Goal: Information Seeking & Learning: Learn about a topic

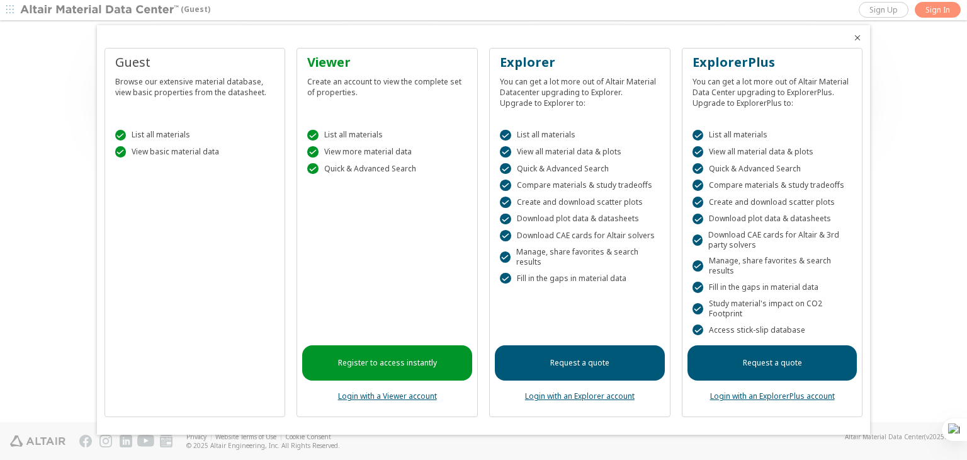
click at [905, 193] on div at bounding box center [483, 230] width 967 height 460
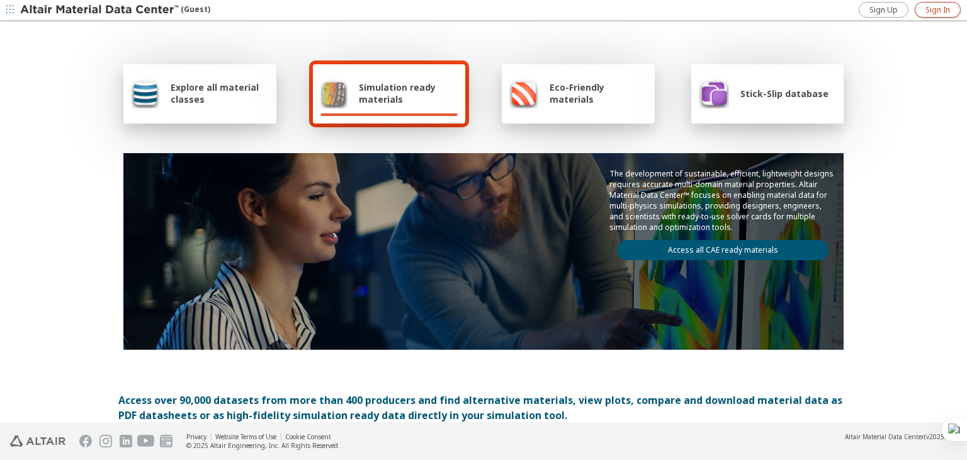
click at [947, 12] on span "Sign In" at bounding box center [937, 10] width 25 height 10
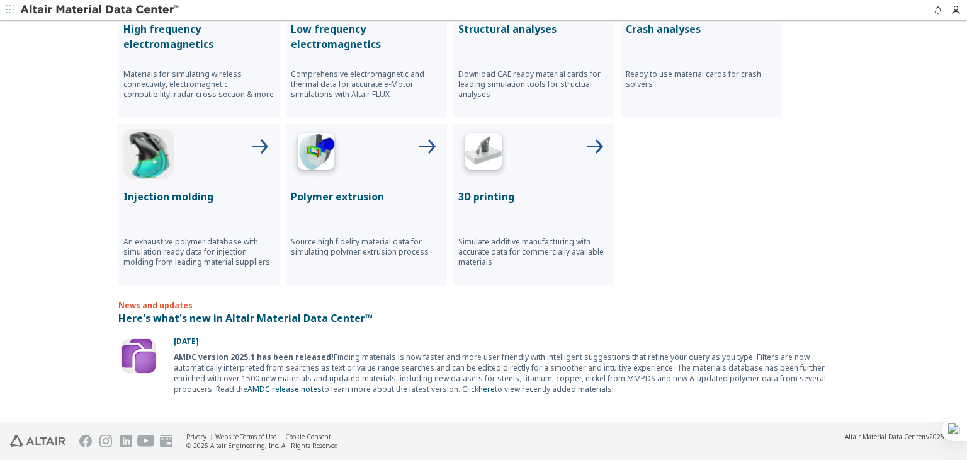
scroll to position [630, 0]
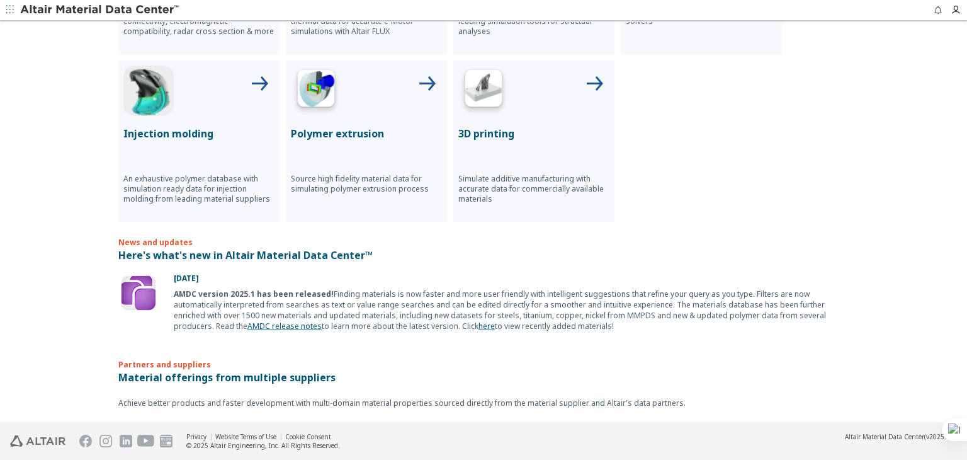
drag, startPoint x: 244, startPoint y: 251, endPoint x: 83, endPoint y: 306, distance: 170.4
click at [83, 306] on div "Explore all material classes Simulation ready materials Eco-Friendly materials …" at bounding box center [483, 222] width 967 height 400
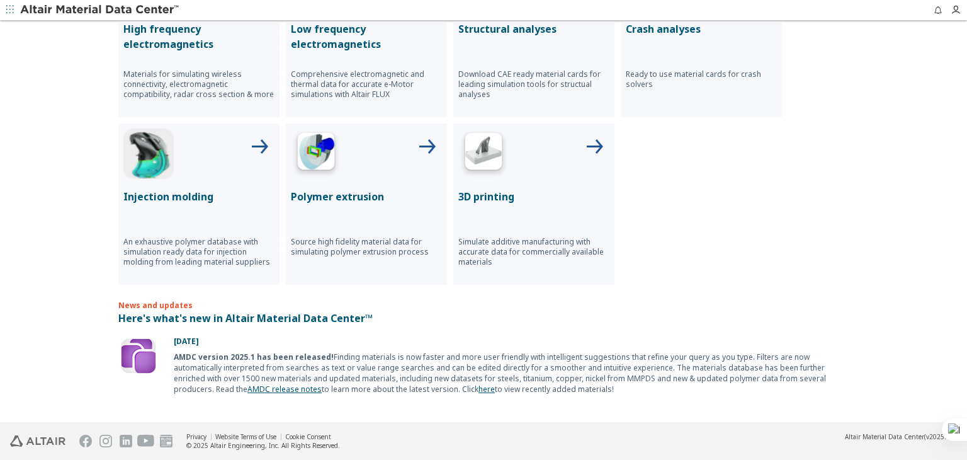
drag, startPoint x: 494, startPoint y: 244, endPoint x: 630, endPoint y: 322, distance: 157.3
click at [630, 322] on p "Here's what's new in Altair Material Data Center™" at bounding box center [483, 317] width 730 height 15
click at [585, 138] on icon at bounding box center [594, 147] width 30 height 30
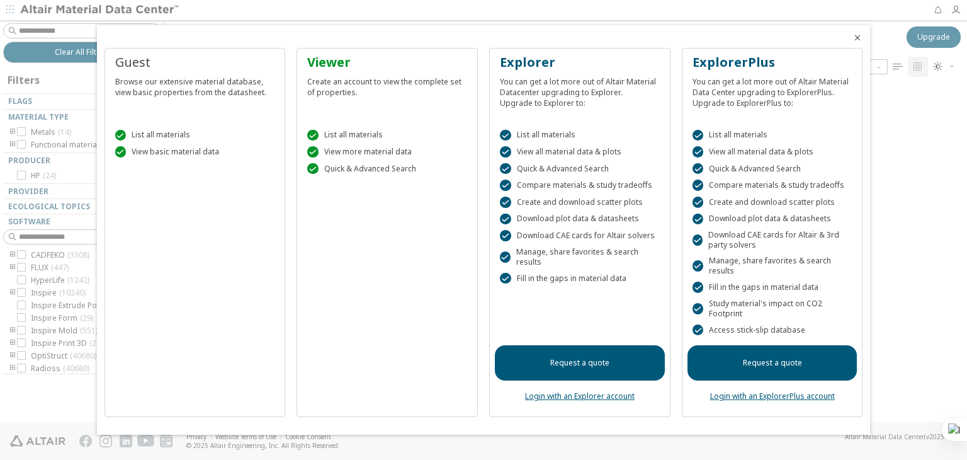
scroll to position [332, 793]
click at [857, 36] on icon "Close" at bounding box center [857, 38] width 10 height 10
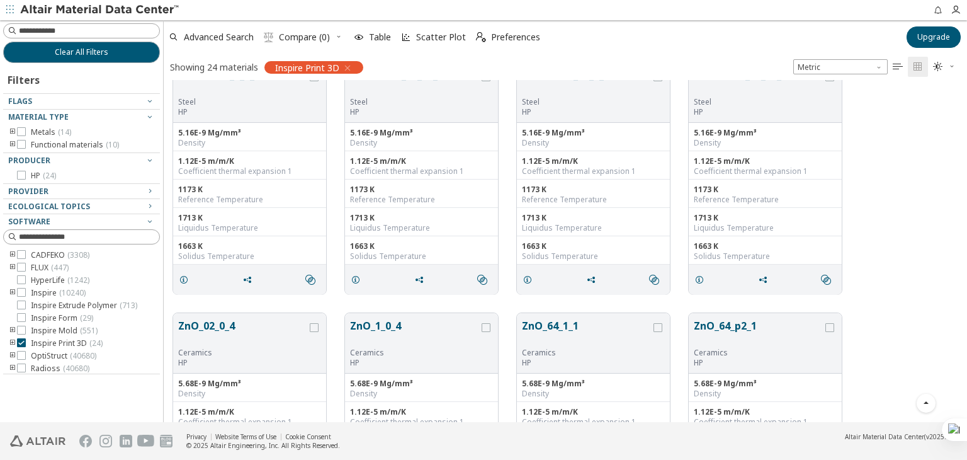
scroll to position [1007, 0]
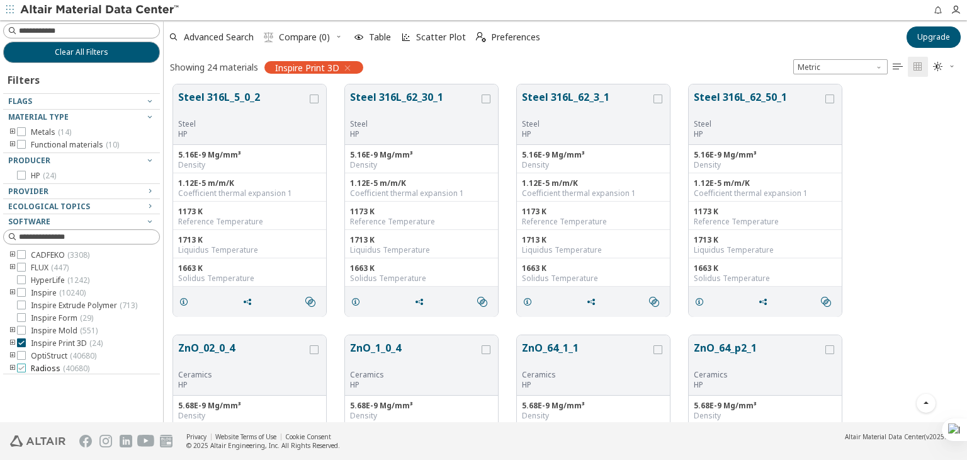
click at [21, 363] on icon at bounding box center [21, 367] width 9 height 9
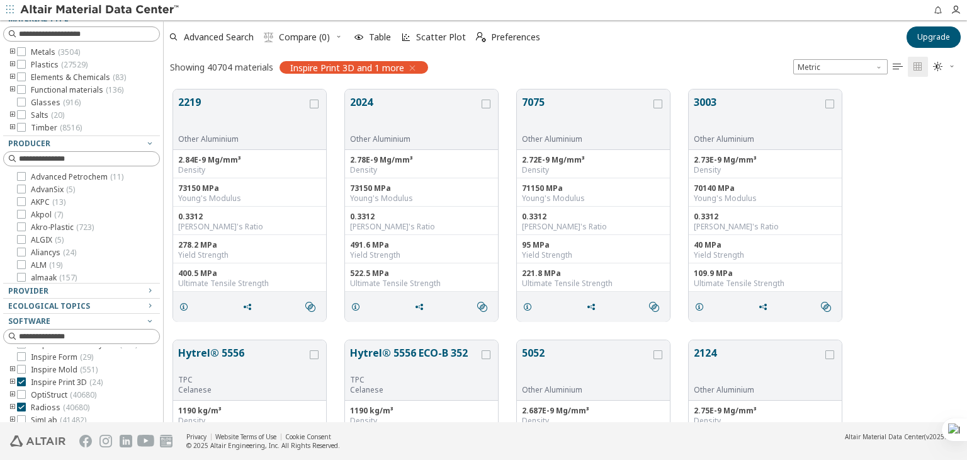
scroll to position [63, 0]
click at [25, 383] on icon at bounding box center [21, 379] width 9 height 9
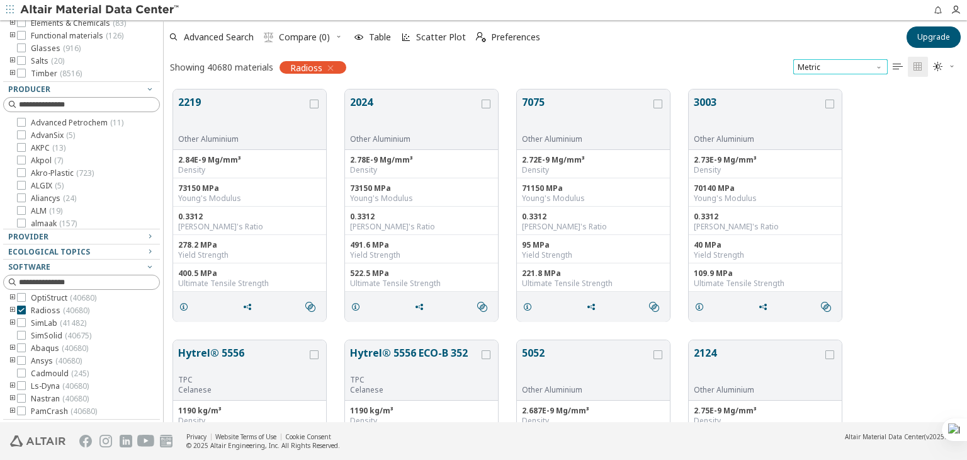
click at [833, 68] on span "Metric" at bounding box center [840, 66] width 94 height 15
click at [822, 81] on span "U.S. customary units" at bounding box center [836, 82] width 74 height 10
click at [843, 59] on span "U.S. customary units" at bounding box center [840, 66] width 94 height 15
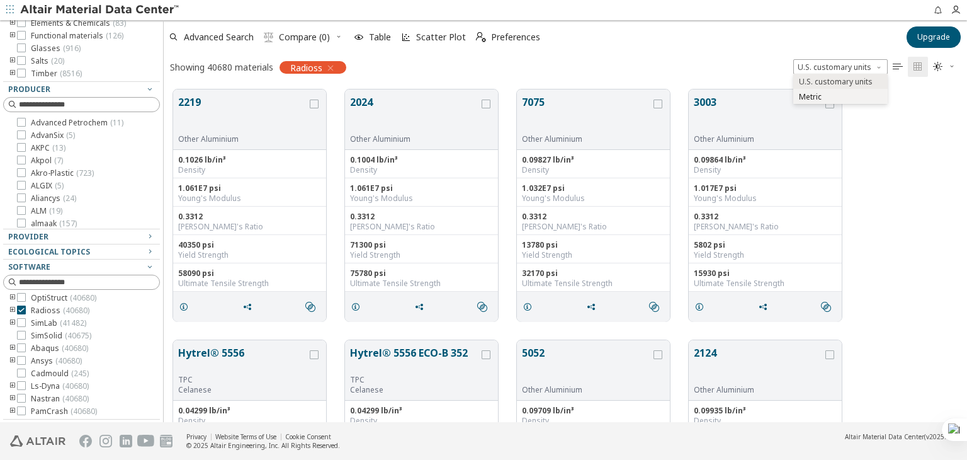
click at [814, 95] on span "Metric" at bounding box center [810, 97] width 23 height 10
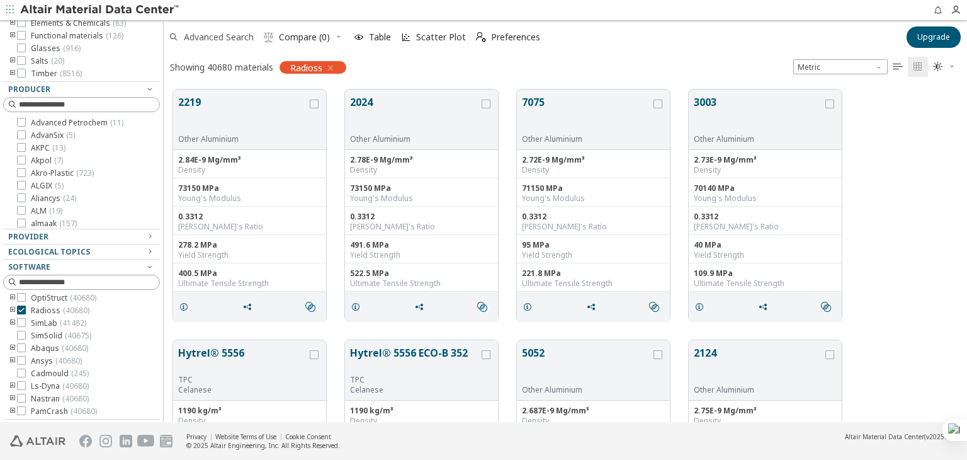
click at [231, 35] on span "Advanced Search" at bounding box center [219, 37] width 70 height 9
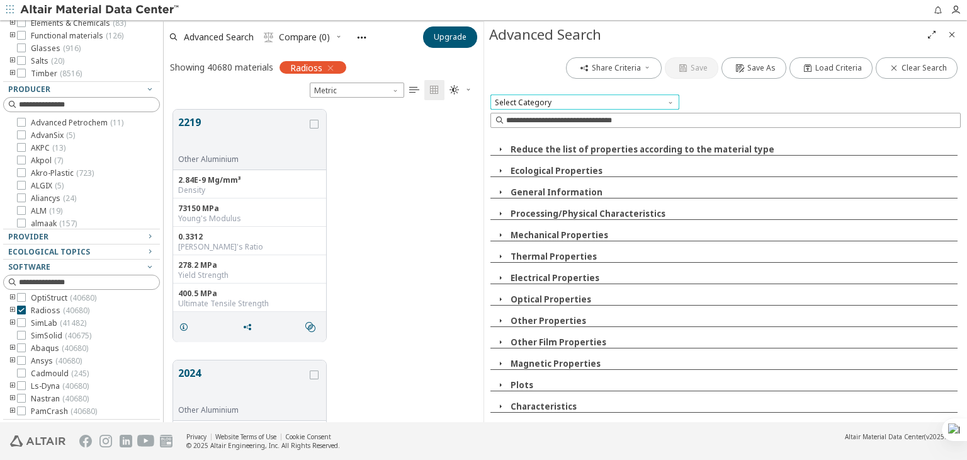
click at [567, 104] on span "Select Category" at bounding box center [584, 101] width 189 height 15
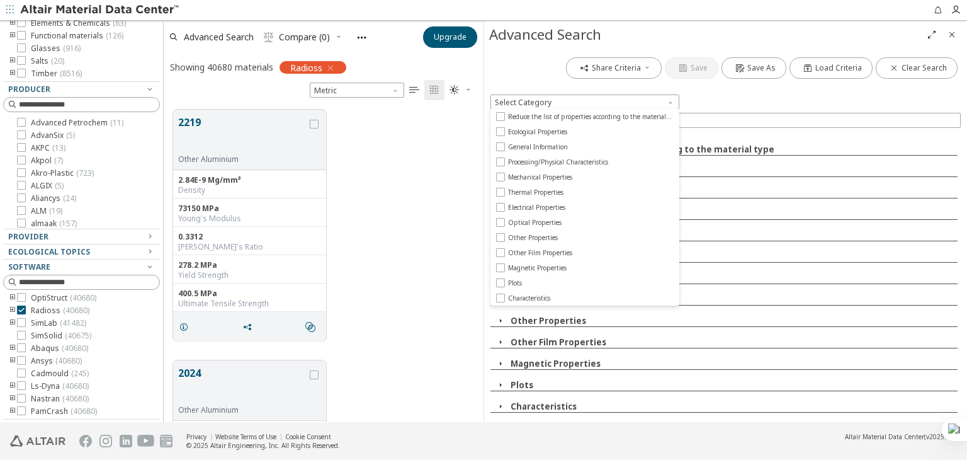
click at [525, 66] on div "Share Criteria Save Save As Load Criteria Clear Search" at bounding box center [725, 68] width 470 height 28
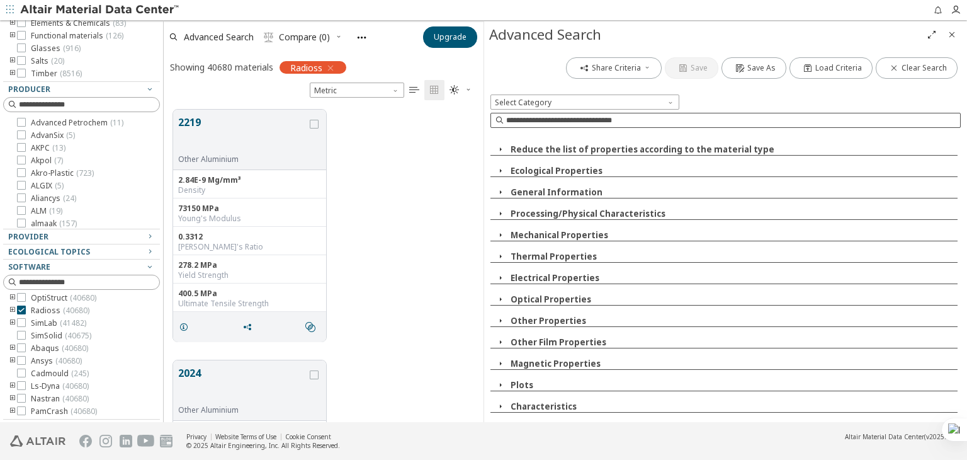
click at [534, 118] on input at bounding box center [733, 120] width 454 height 13
click at [418, 220] on div "2219 Other Aluminium 2.84E-9 Mg/mm³ Density 73150 MPa Young's Modulus 0.3312 Po…" at bounding box center [324, 225] width 320 height 251
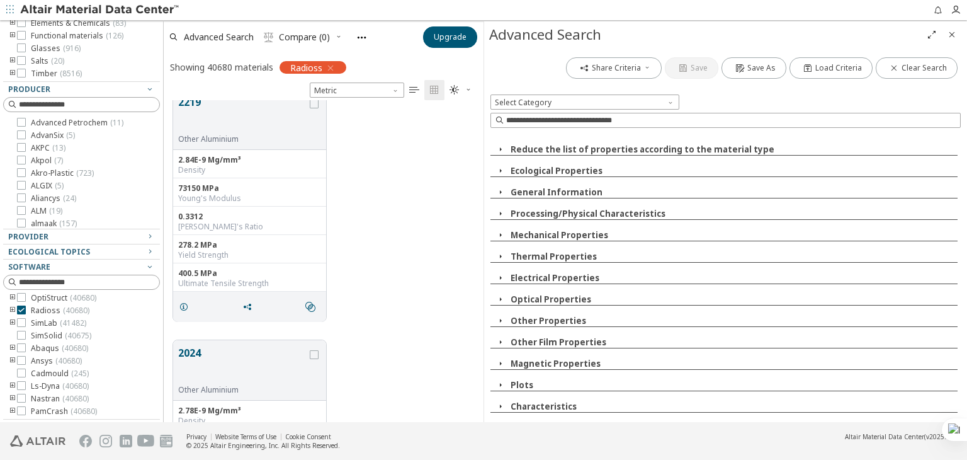
scroll to position [0, 0]
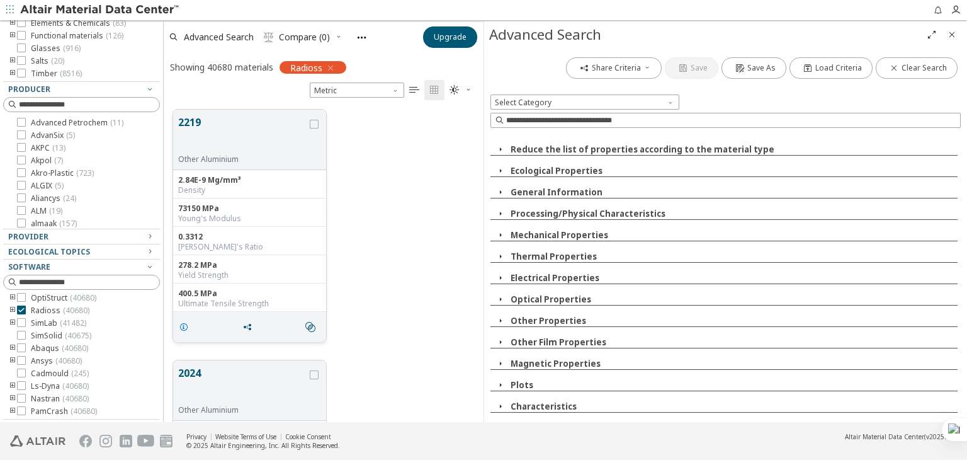
click at [178, 326] on span "grid" at bounding box center [186, 327] width 20 height 24
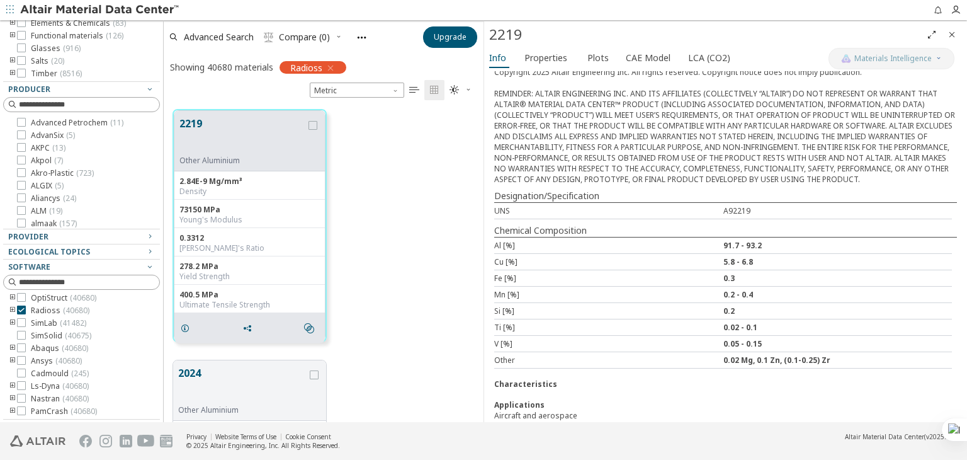
scroll to position [316, 0]
click at [928, 33] on icon "Full Screen" at bounding box center [932, 35] width 10 height 10
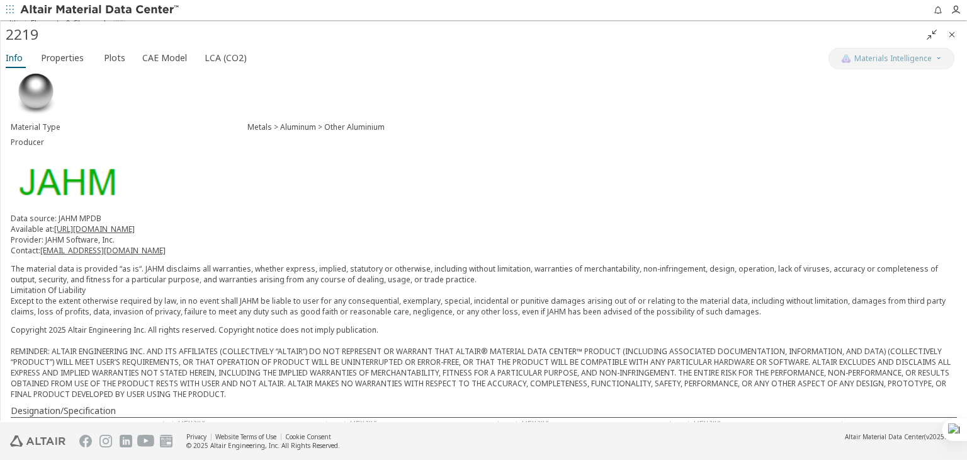
scroll to position [0, 0]
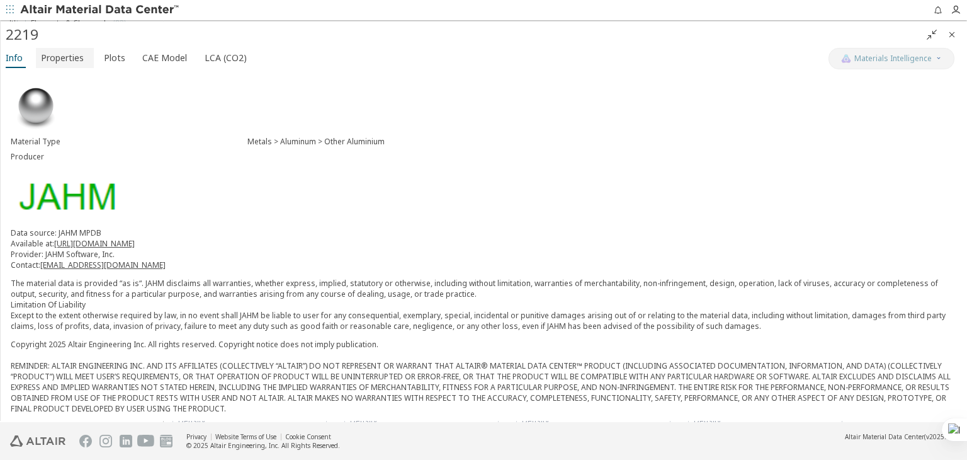
click at [59, 59] on span "Properties" at bounding box center [62, 58] width 43 height 20
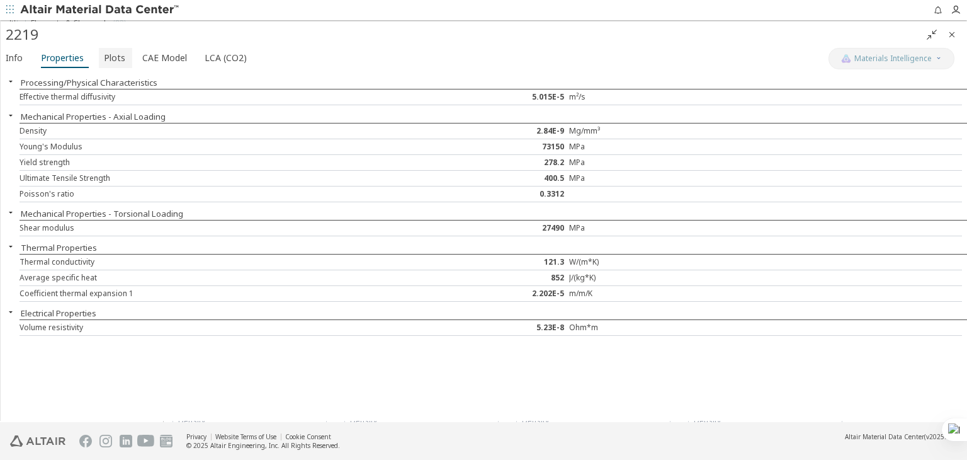
click at [106, 55] on span "Plots" at bounding box center [114, 58] width 21 height 20
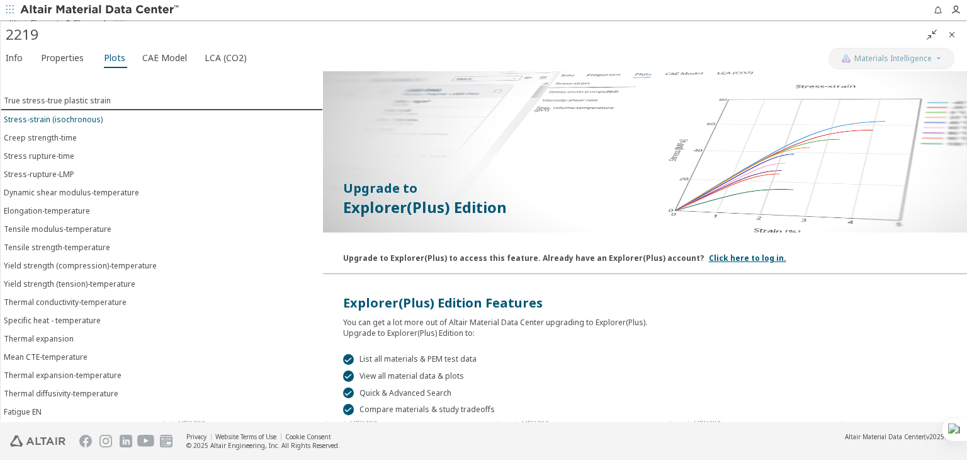
click at [35, 121] on div "Stress-strain (isochronous)" at bounding box center [53, 119] width 99 height 11
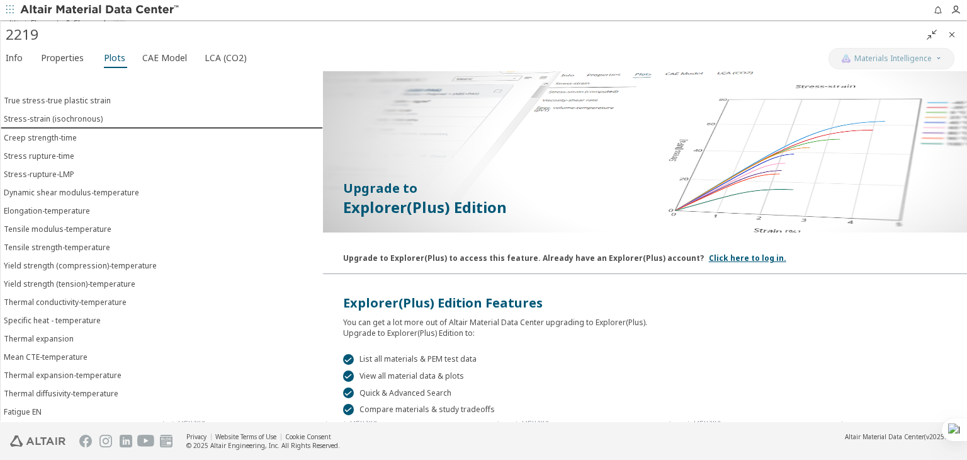
click at [161, 62] on div at bounding box center [160, 221] width 6 height 402
click at [165, 57] on span "CAE Model" at bounding box center [164, 58] width 45 height 20
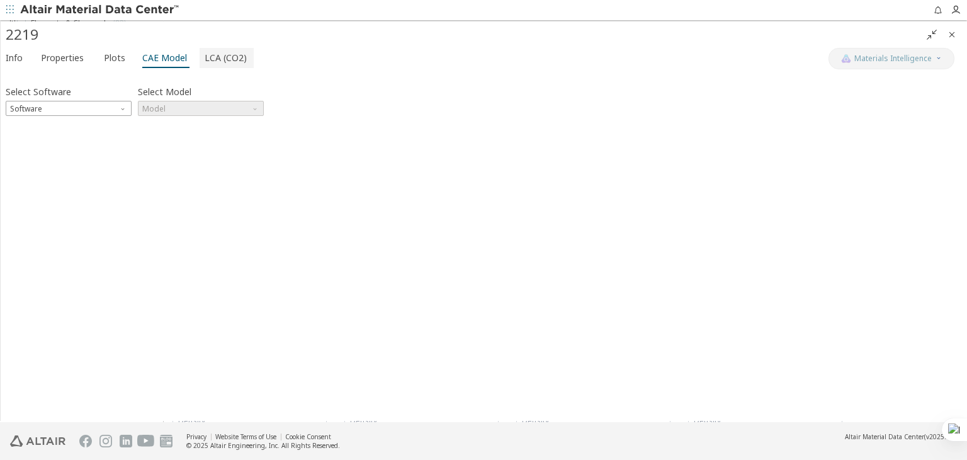
click at [220, 56] on span "LCA (CO2)" at bounding box center [226, 58] width 42 height 20
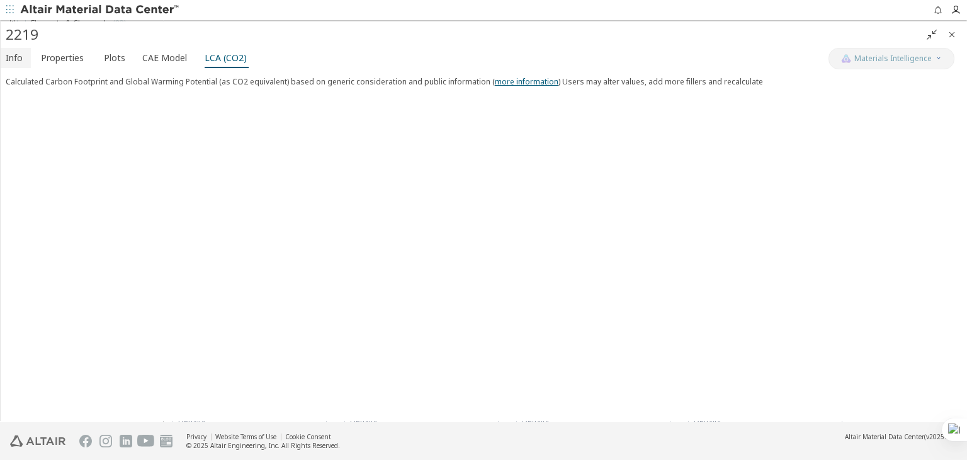
click at [16, 58] on span "Info" at bounding box center [14, 58] width 17 height 20
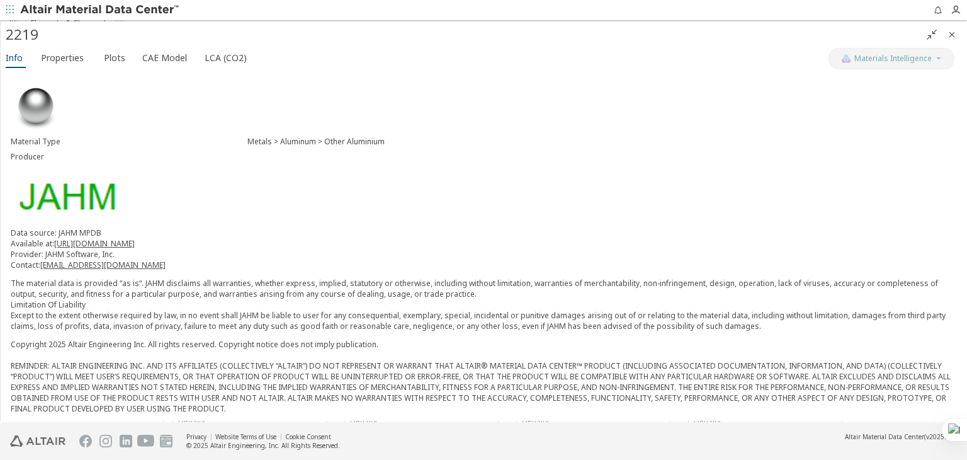
click at [927, 35] on icon "" at bounding box center [932, 35] width 10 height 10
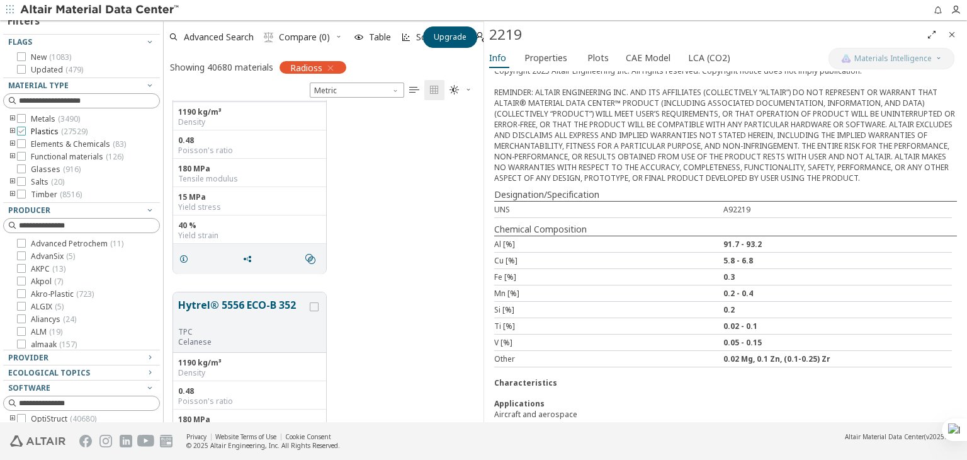
scroll to position [63, 0]
click at [11, 111] on icon "toogle group" at bounding box center [12, 115] width 9 height 10
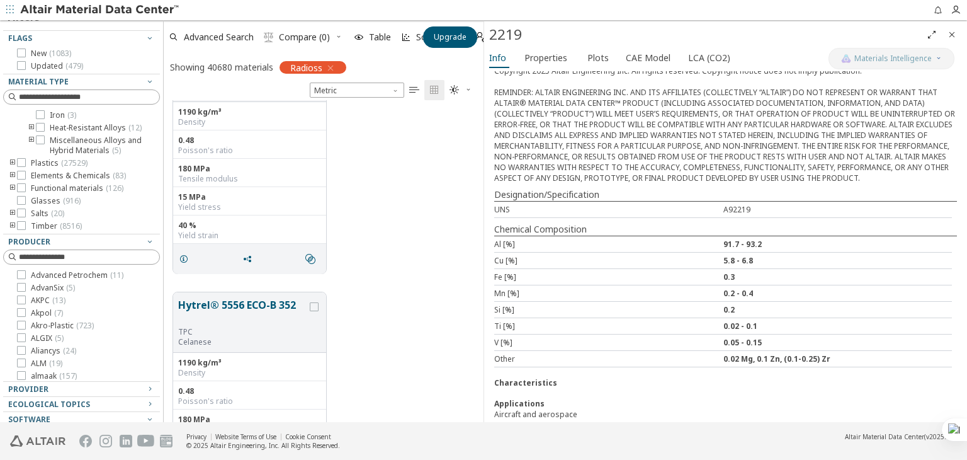
scroll to position [272, 0]
click at [13, 187] on icon "toogle group" at bounding box center [12, 188] width 9 height 10
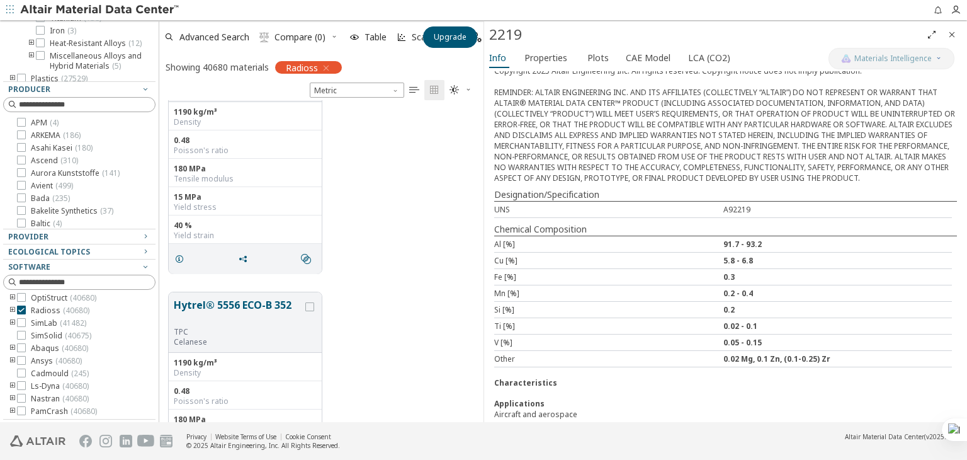
scroll to position [312, 313]
drag, startPoint x: 159, startPoint y: 338, endPoint x: 161, endPoint y: 325, distance: 12.7
click at [161, 325] on div "Clear All Filters Filters Flags New ( 1083 ) Updated ( 479 ) Material Type Meta…" at bounding box center [483, 221] width 967 height 402
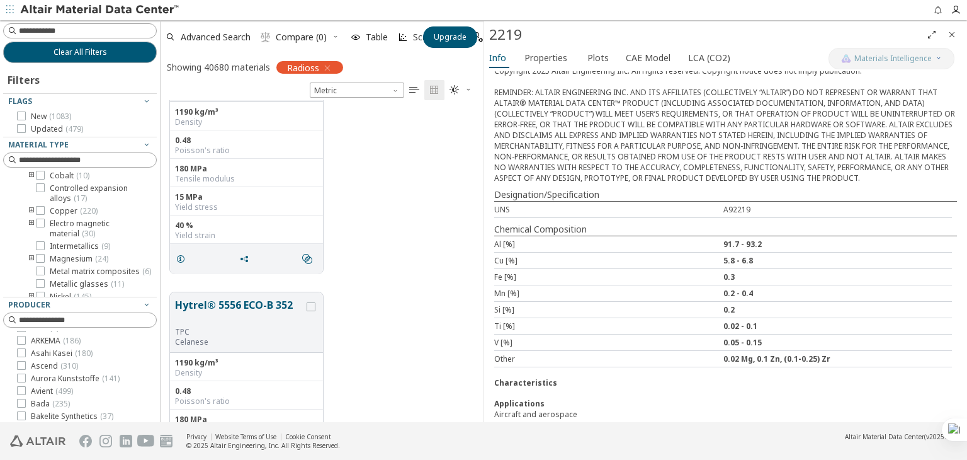
scroll to position [0, 0]
click at [38, 189] on icon at bounding box center [40, 190] width 9 height 9
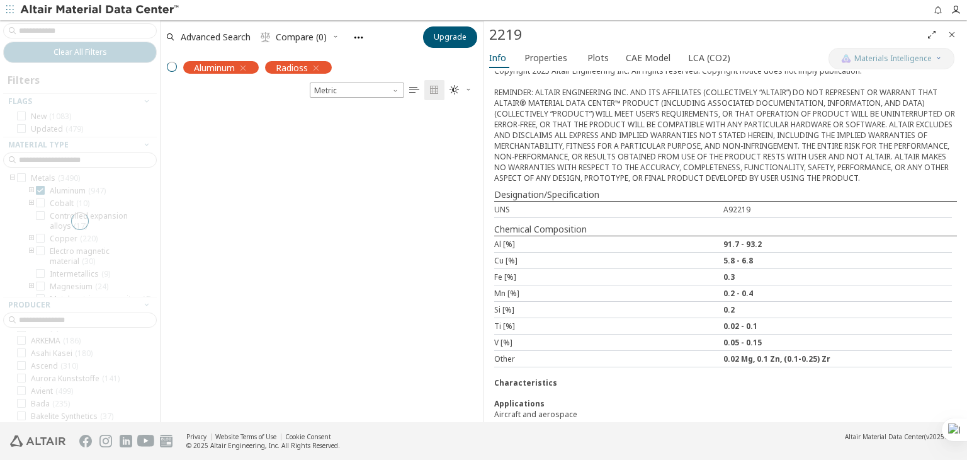
scroll to position [15, 0]
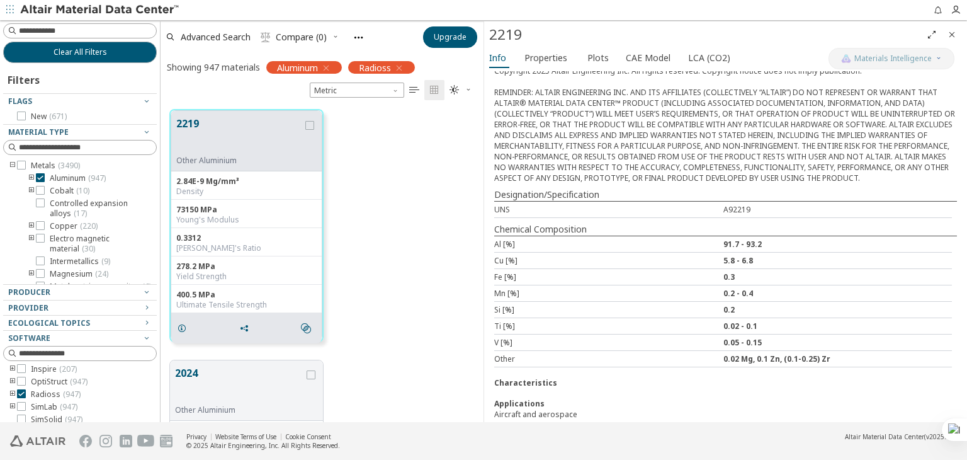
click at [954, 33] on icon "Close" at bounding box center [952, 35] width 10 height 10
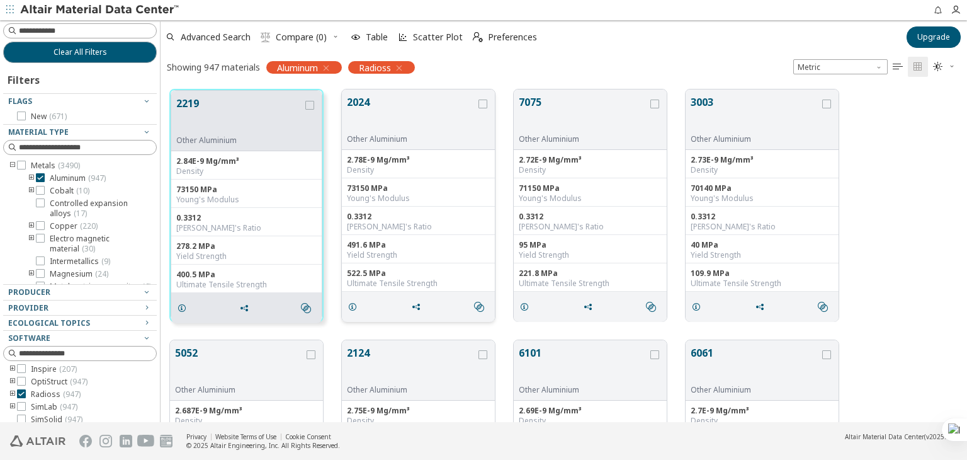
click at [375, 298] on div "" at bounding box center [418, 306] width 153 height 30
click at [353, 302] on icon "grid" at bounding box center [352, 307] width 10 height 10
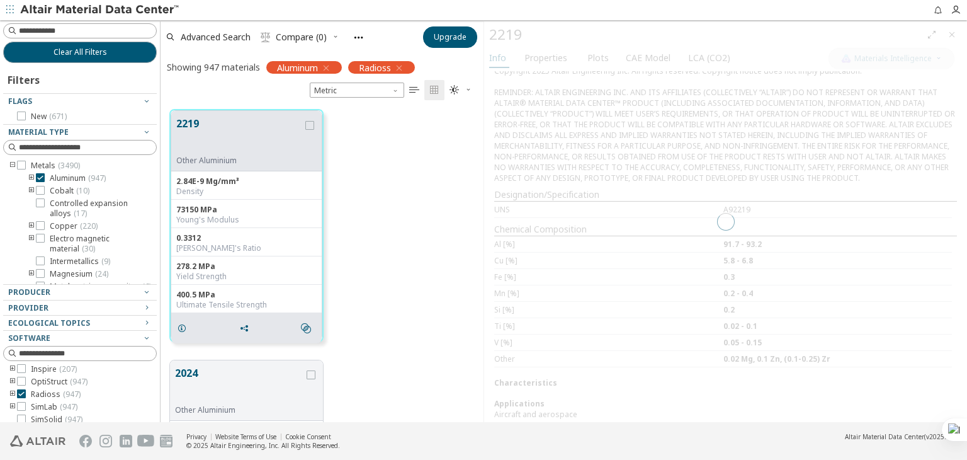
scroll to position [312, 313]
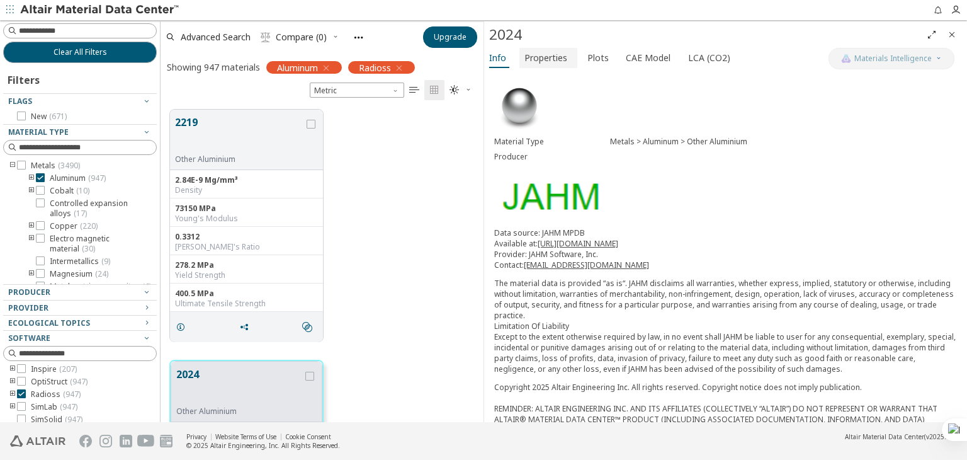
click at [556, 59] on span "Properties" at bounding box center [545, 58] width 43 height 20
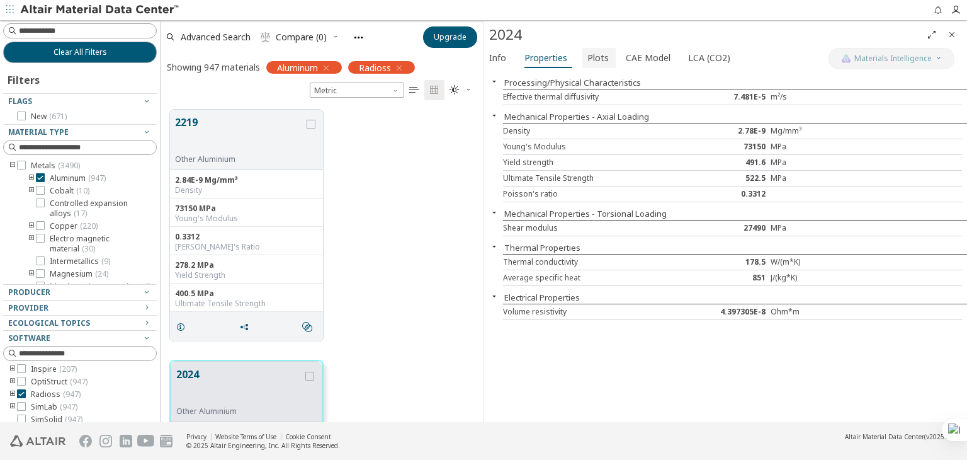
click at [592, 65] on span "Plots" at bounding box center [597, 58] width 21 height 20
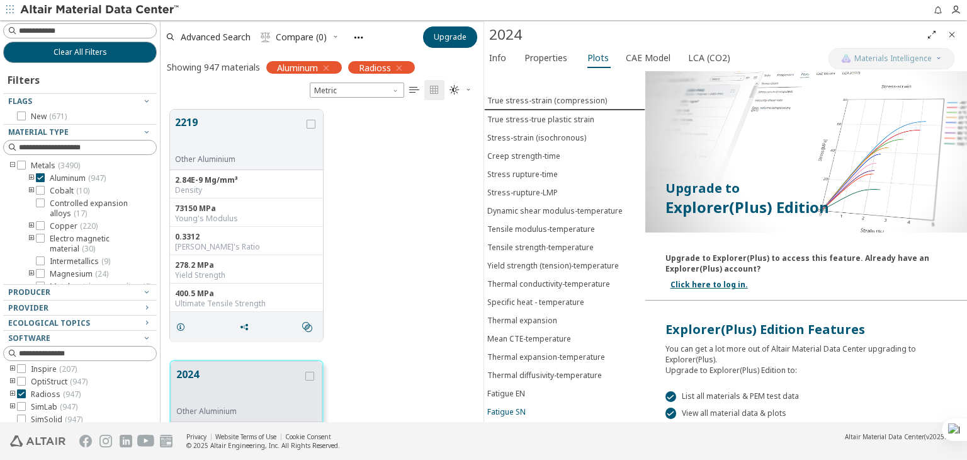
click at [509, 406] on div "Fatigue SN" at bounding box center [506, 411] width 38 height 11
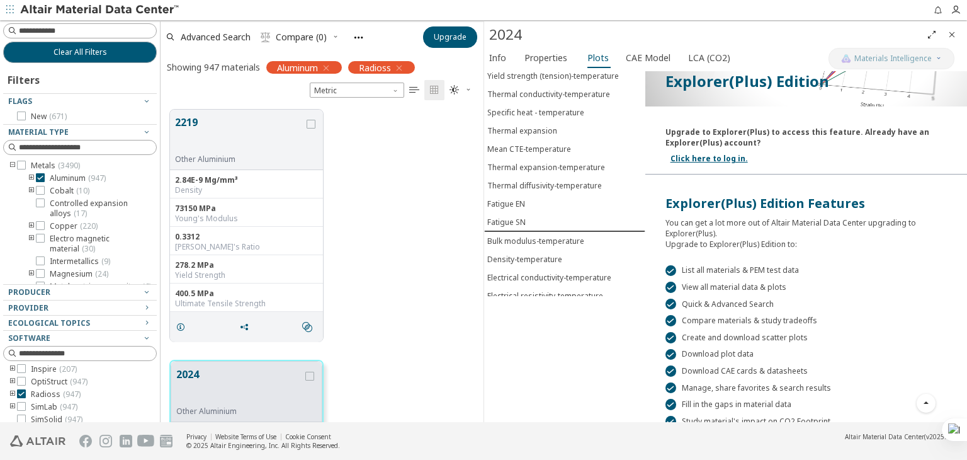
scroll to position [181, 0]
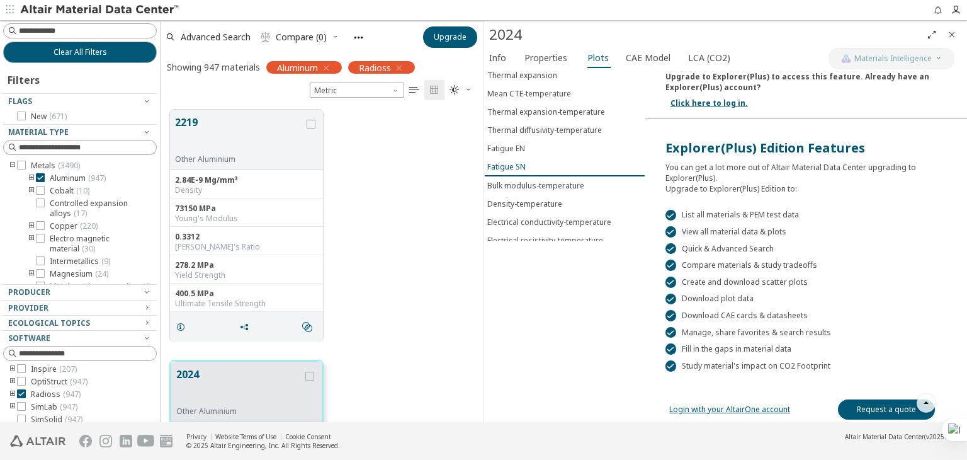
click at [509, 161] on div "Fatigue SN" at bounding box center [506, 166] width 38 height 11
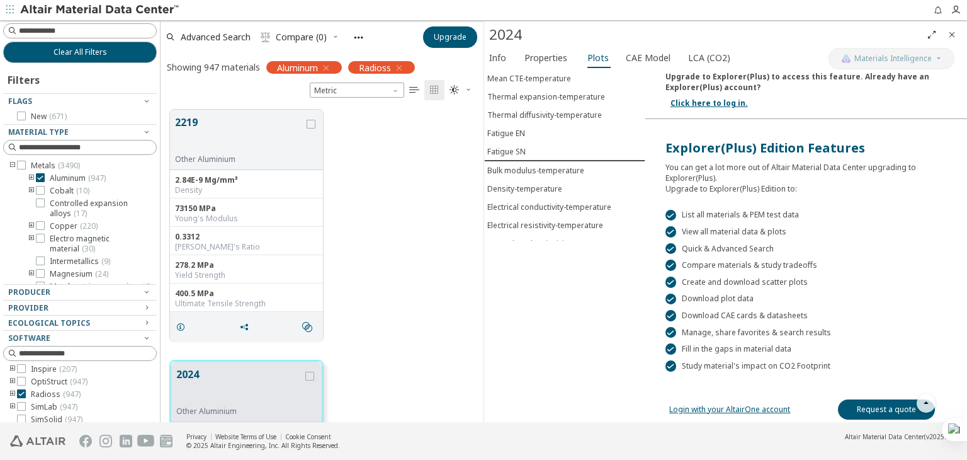
scroll to position [87, 0]
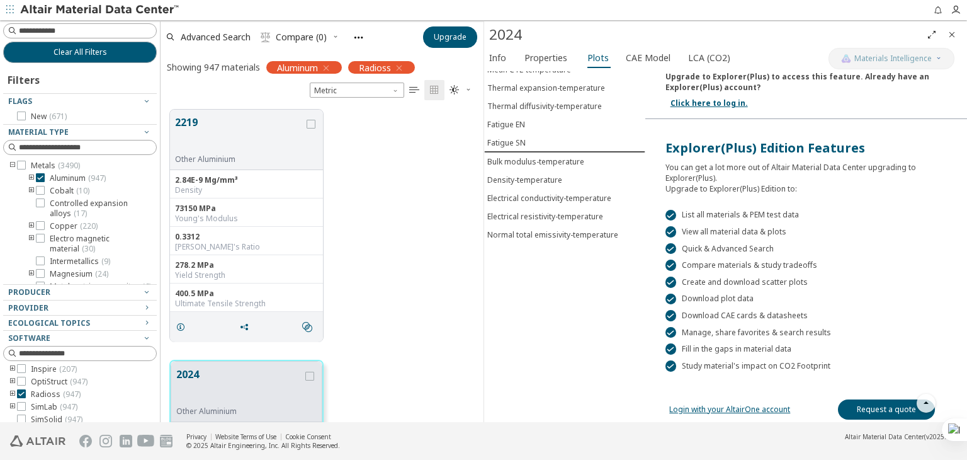
click at [702, 404] on link "Login with your AltairOne account" at bounding box center [729, 409] width 121 height 11
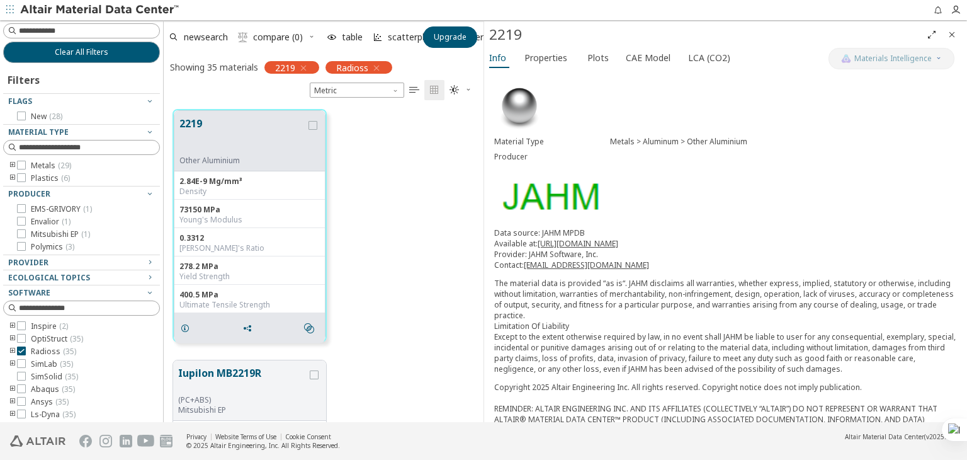
scroll to position [10, 10]
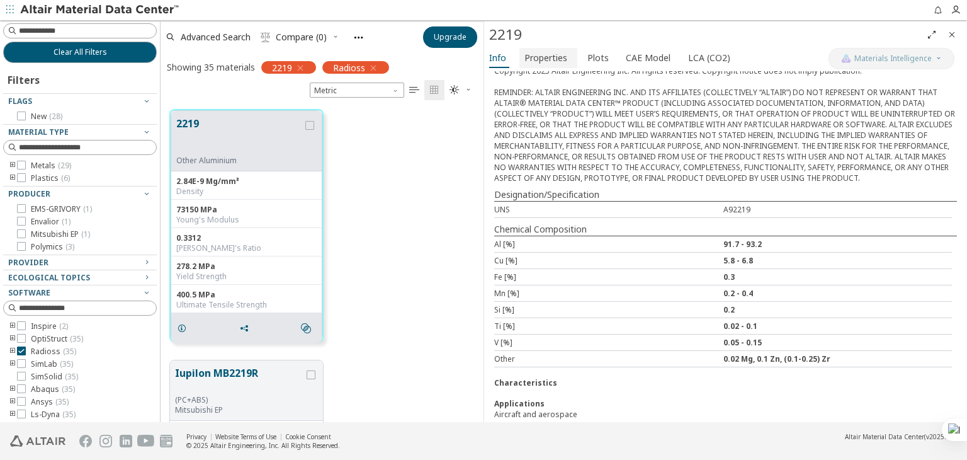
click at [539, 51] on span "Properties" at bounding box center [545, 58] width 43 height 20
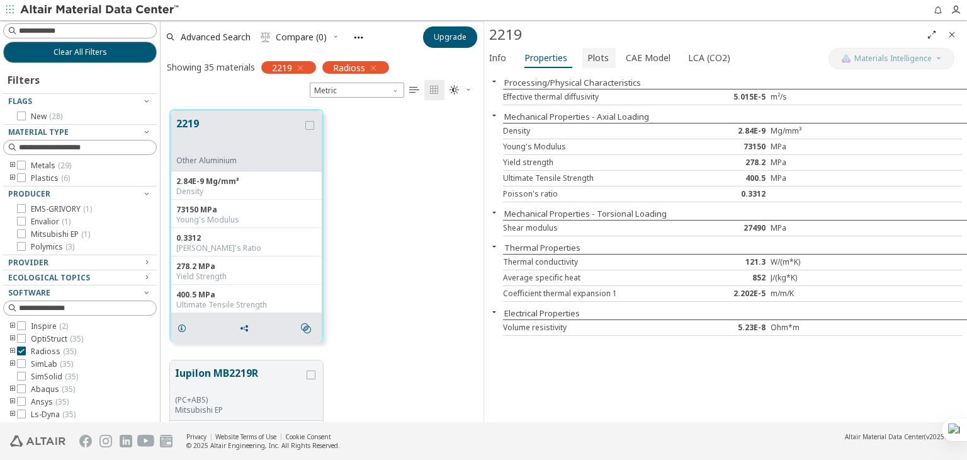
click at [606, 48] on button "Plots" at bounding box center [598, 58] width 33 height 20
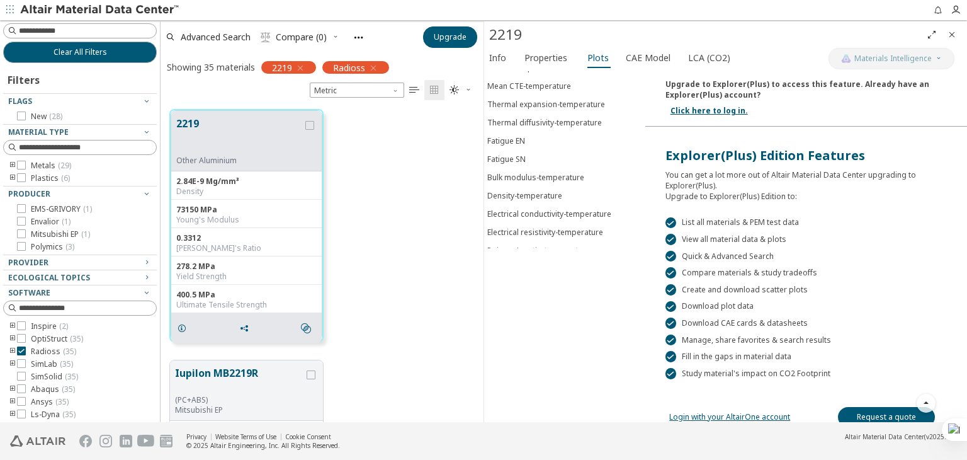
scroll to position [181, 0]
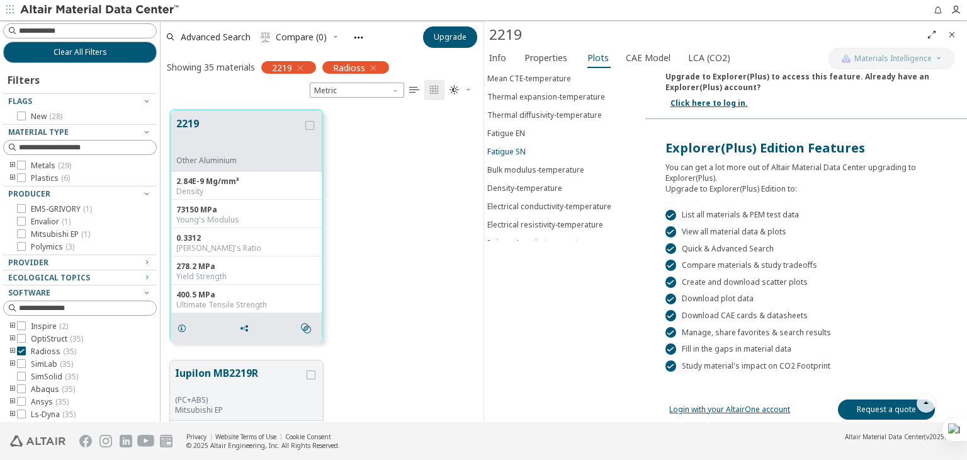
click at [507, 146] on div "Fatigue SN" at bounding box center [506, 151] width 38 height 11
drag, startPoint x: 507, startPoint y: 144, endPoint x: 453, endPoint y: 347, distance: 210.3
click at [453, 347] on div "2219 Other Aluminium 2.84E-9 Mg/mm³ Density 73150 MPa Young's Modulus 0.3312 Po…" at bounding box center [322, 225] width 323 height 251
click at [522, 183] on div "Density-temperature" at bounding box center [524, 188] width 75 height 11
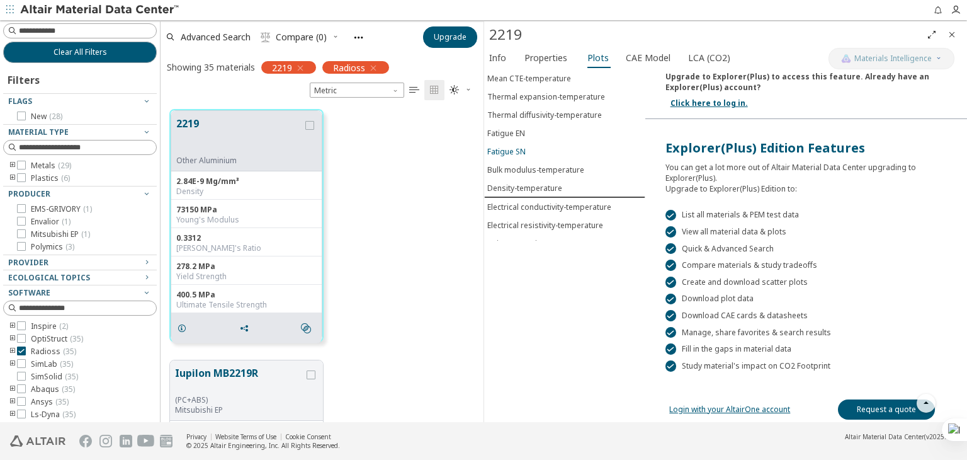
click at [514, 146] on div "Fatigue SN" at bounding box center [506, 151] width 38 height 11
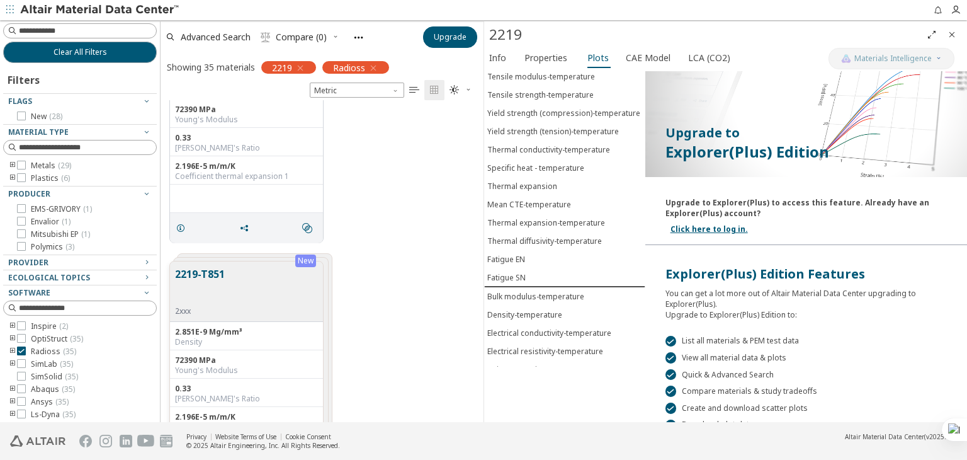
scroll to position [1700, 0]
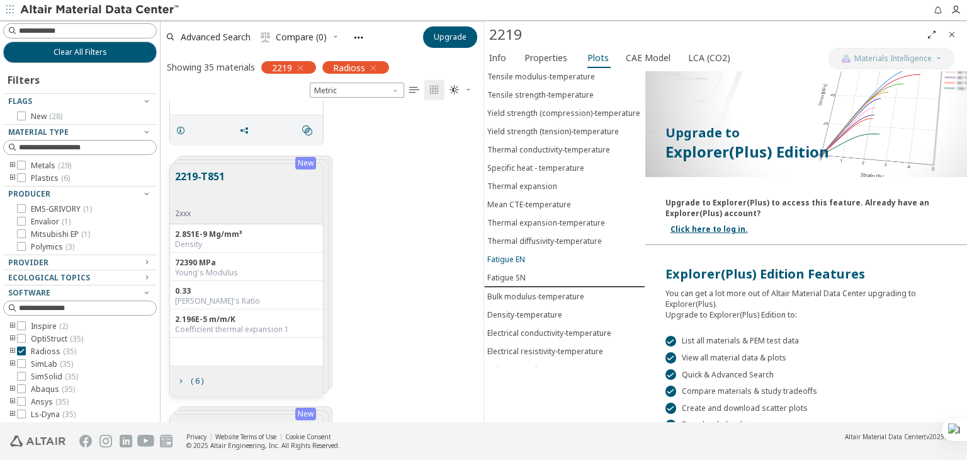
click at [512, 254] on div "Fatigue EN" at bounding box center [506, 259] width 38 height 11
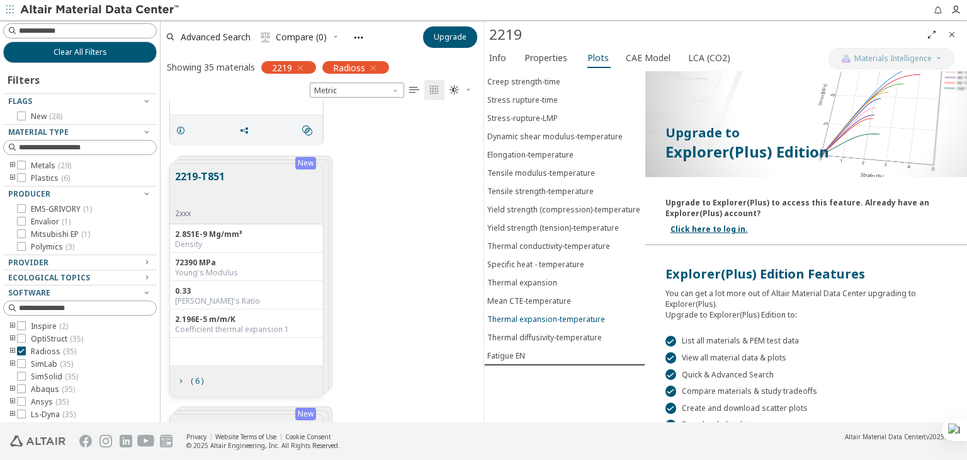
scroll to position [0, 0]
click at [713, 149] on p "Explorer(Plus) Edition" at bounding box center [805, 152] width 281 height 20
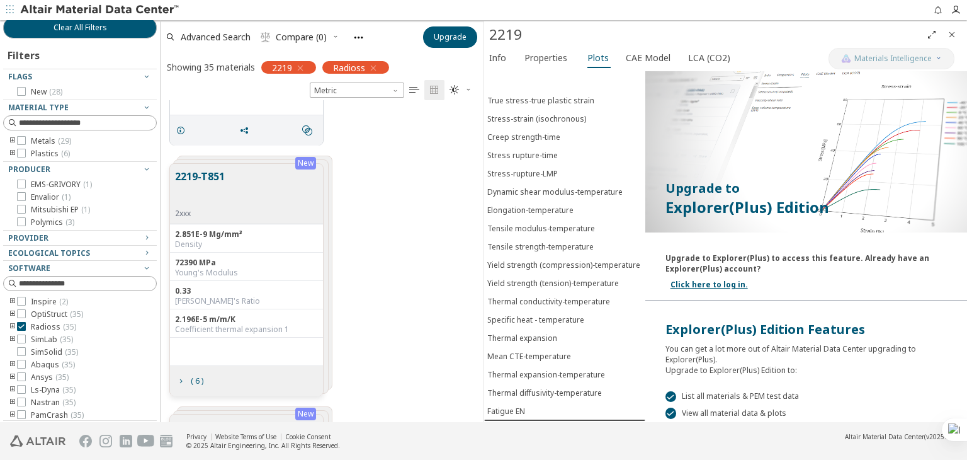
scroll to position [26, 0]
click at [22, 348] on icon at bounding box center [21, 350] width 9 height 9
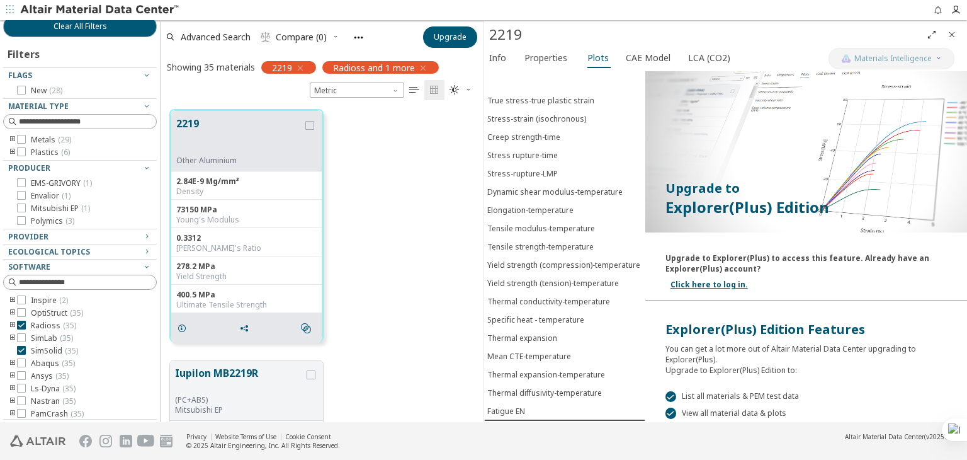
click at [23, 324] on icon at bounding box center [21, 324] width 9 height 9
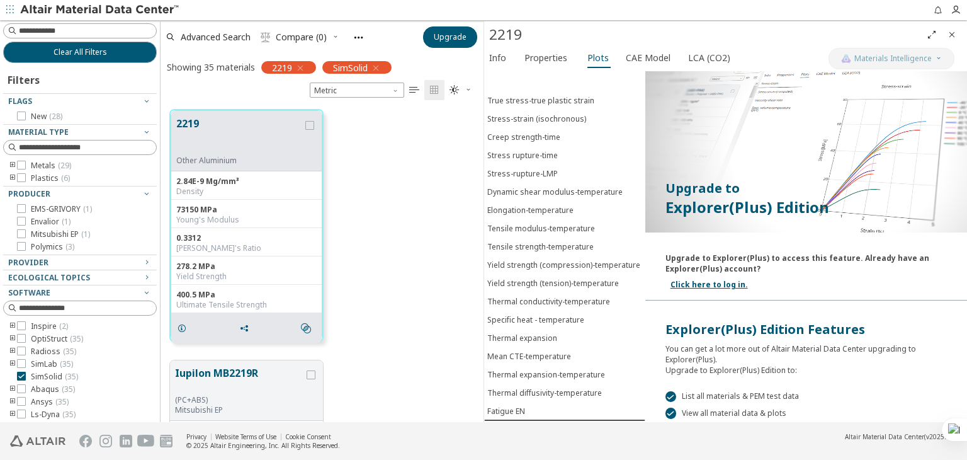
click at [11, 162] on icon "toogle group" at bounding box center [12, 166] width 9 height 10
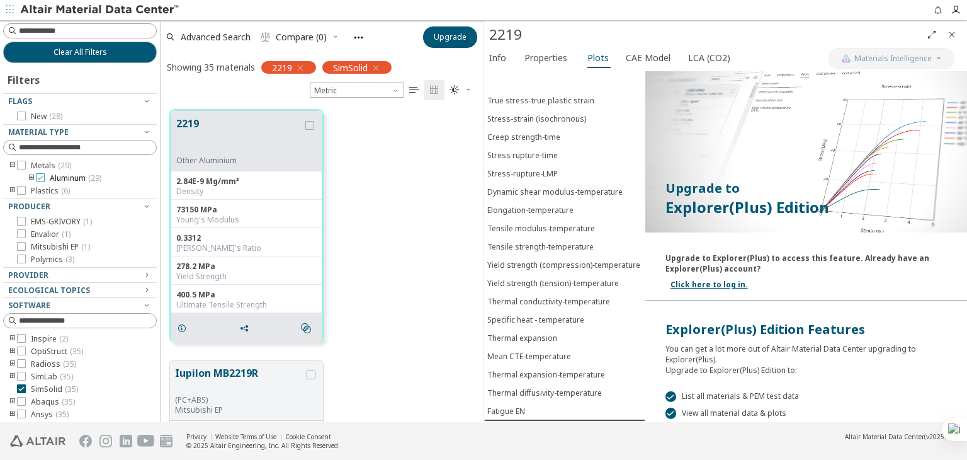
click at [40, 177] on icon at bounding box center [40, 177] width 9 height 9
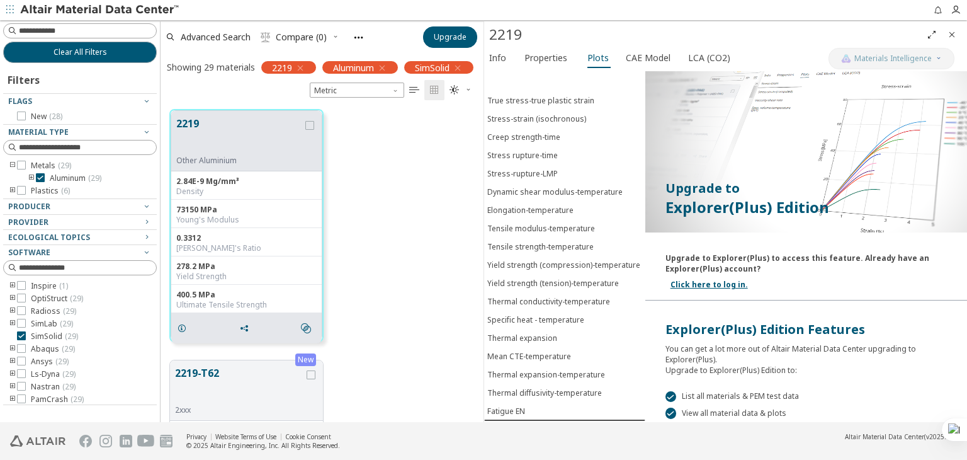
click at [30, 174] on icon "toogle group" at bounding box center [31, 178] width 9 height 10
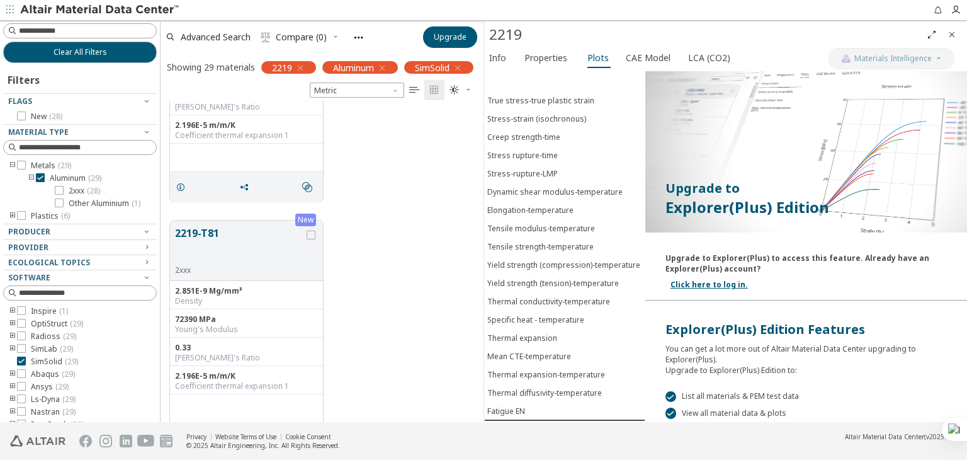
scroll to position [378, 0]
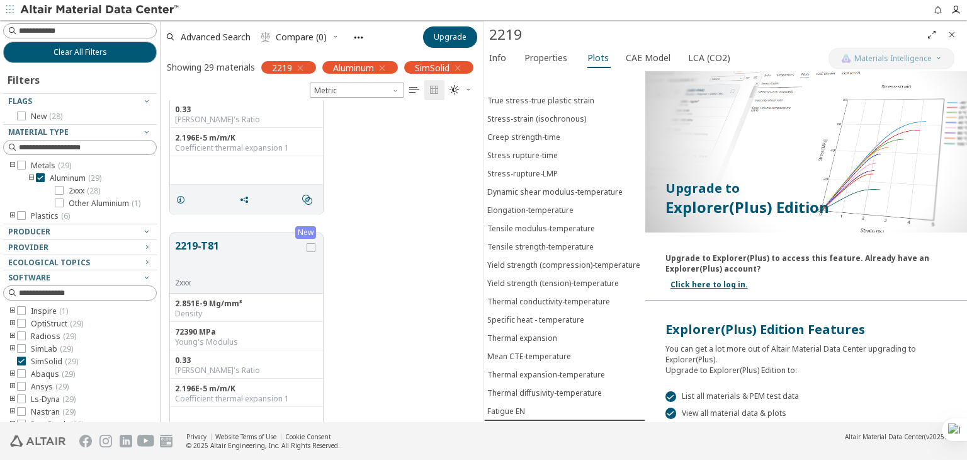
click at [949, 33] on icon "Close" at bounding box center [952, 35] width 10 height 10
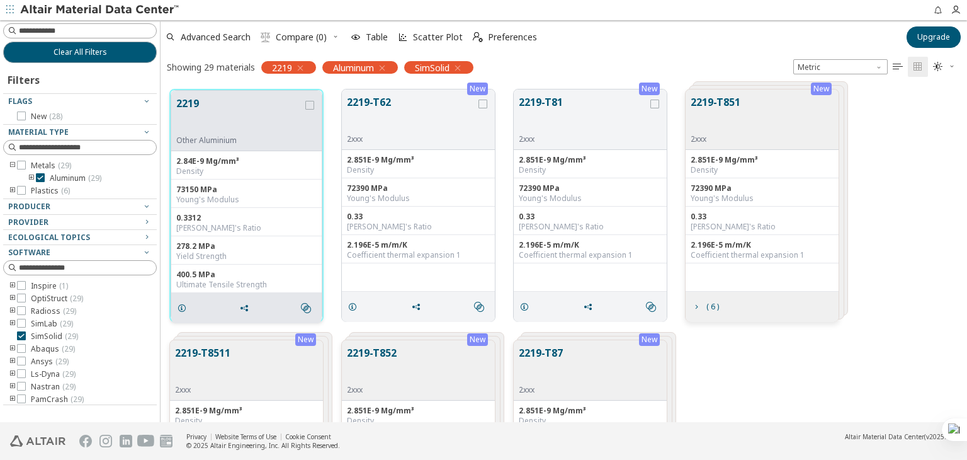
click at [244, 126] on button "2219" at bounding box center [239, 116] width 127 height 40
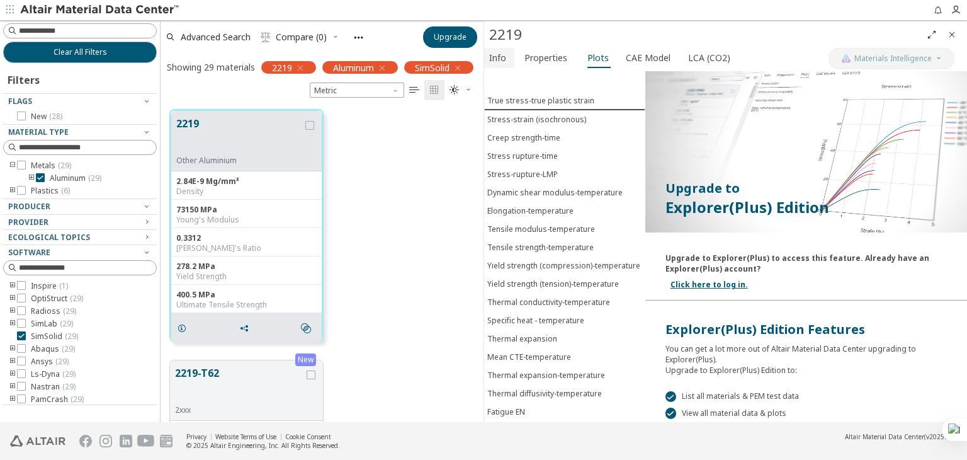
click at [490, 56] on span "Info" at bounding box center [497, 58] width 17 height 20
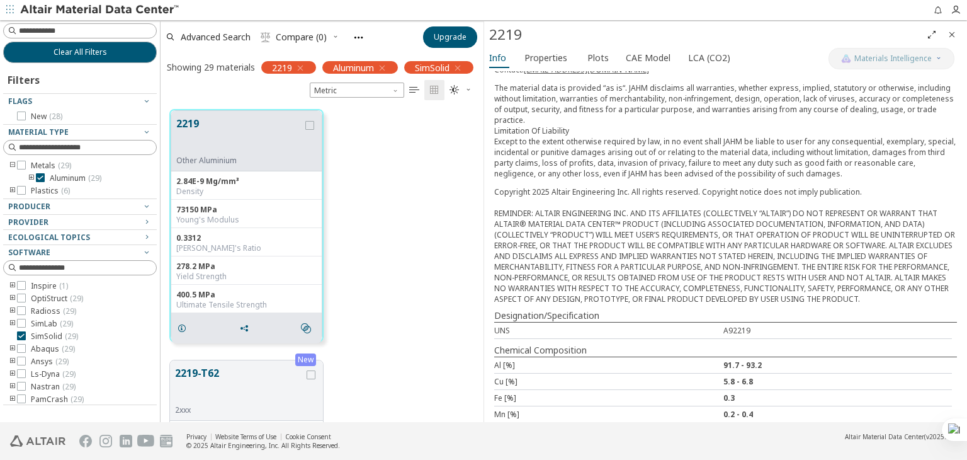
scroll to position [316, 0]
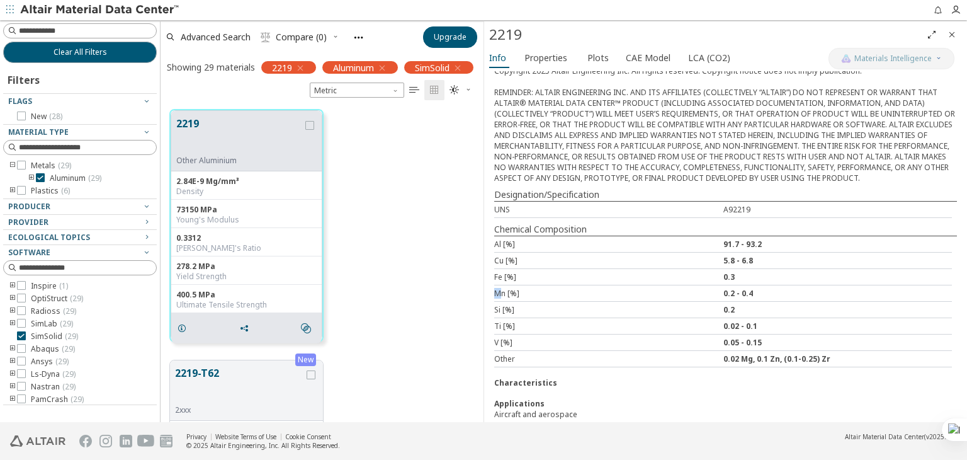
drag, startPoint x: 494, startPoint y: 280, endPoint x: 500, endPoint y: 280, distance: 6.9
click at [500, 280] on div "Material Type Metals > Aluminum > Other Aluminium Producer Data source: JAHM MP…" at bounding box center [725, 96] width 483 height 682
copy div "M"
click at [609, 288] on div "Mn [%]" at bounding box center [608, 293] width 229 height 11
drag, startPoint x: 716, startPoint y: 284, endPoint x: 749, endPoint y: 284, distance: 33.4
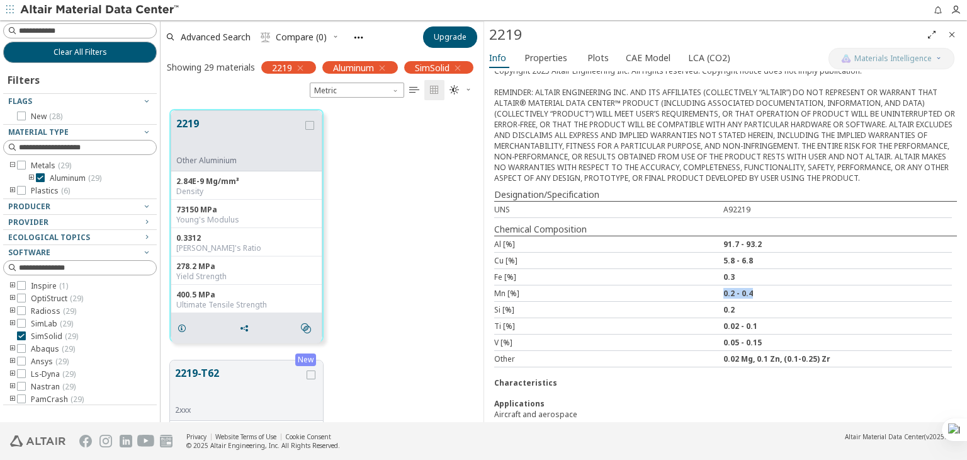
click at [749, 285] on div "Mn [%] 0.2 - 0.4" at bounding box center [723, 293] width 458 height 16
copy div "0.2 - 0.4"
click at [447, 303] on div "2219 Other Aluminium 2.84E-9 Mg/mm³ Density 73150 MPa Young's Modulus 0.3312 Po…" at bounding box center [322, 225] width 323 height 251
drag, startPoint x: 718, startPoint y: 343, endPoint x: 745, endPoint y: 343, distance: 27.1
click at [745, 353] on div "0.02 Mg, 0.1 Zn, (0.1-0.25) Zr" at bounding box center [837, 358] width 229 height 11
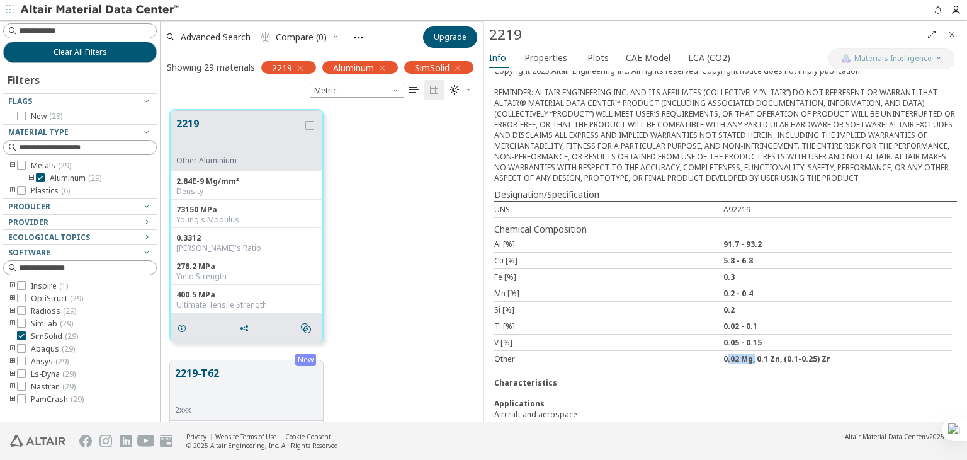
copy div "0.02 Mg"
click at [403, 275] on div "2219 Other Aluminium 2.84E-9 Mg/mm³ Density 73150 MPa Young's Modulus 0.3312 Po…" at bounding box center [322, 225] width 323 height 251
click at [14, 284] on icon "toogle group" at bounding box center [12, 286] width 9 height 10
click at [43, 174] on icon at bounding box center [40, 177] width 9 height 9
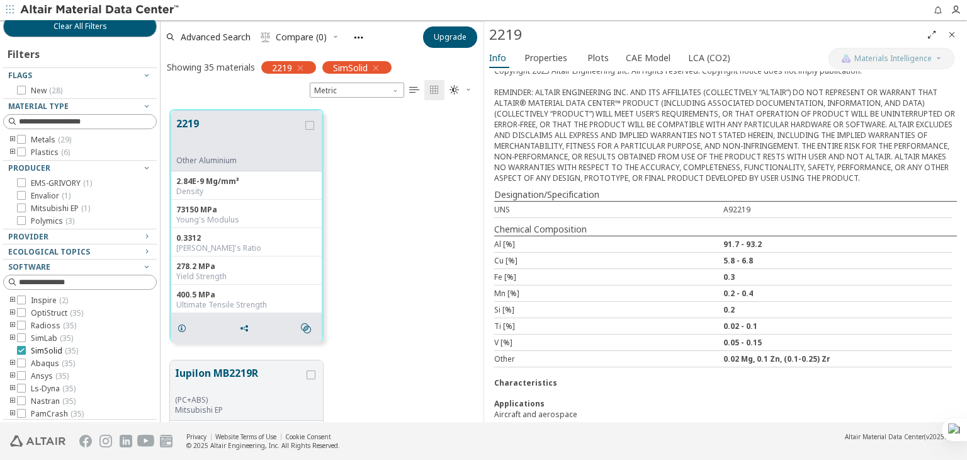
click at [20, 348] on icon at bounding box center [21, 350] width 9 height 9
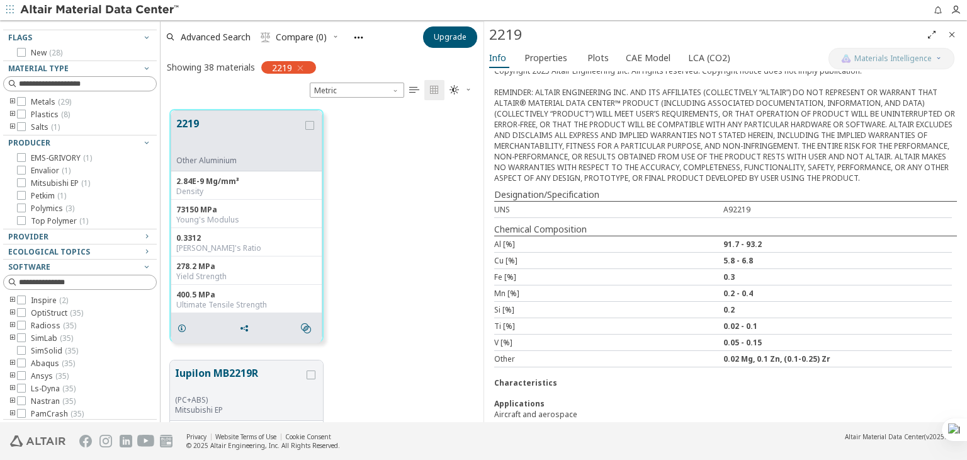
click at [13, 298] on icon "toogle group" at bounding box center [12, 300] width 9 height 10
click at [10, 356] on icon "toogle group" at bounding box center [12, 361] width 9 height 10
click at [13, 343] on icon "toogle group" at bounding box center [12, 348] width 9 height 10
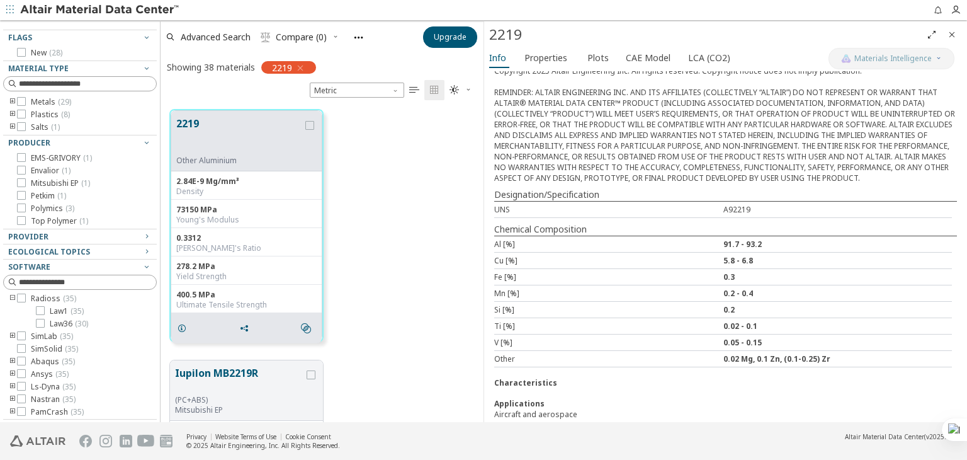
click at [13, 331] on icon "toogle group" at bounding box center [12, 336] width 9 height 10
click at [10, 356] on icon "toogle group" at bounding box center [12, 361] width 9 height 10
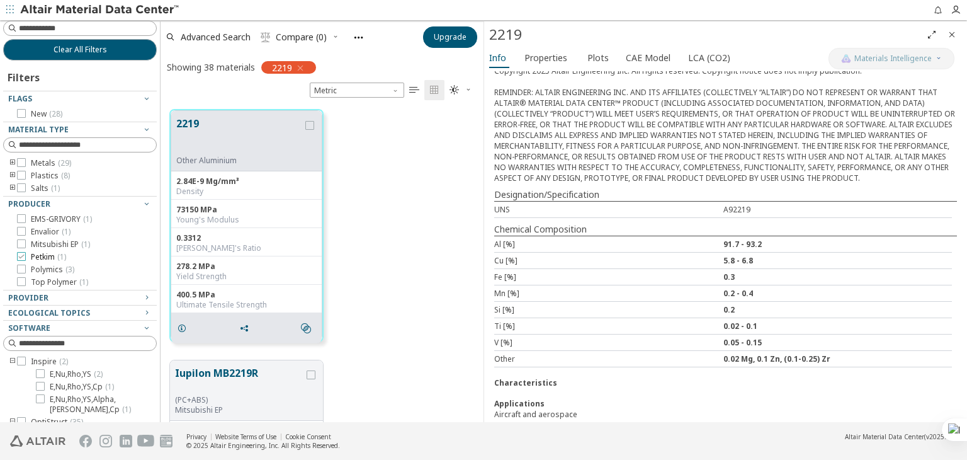
scroll to position [0, 0]
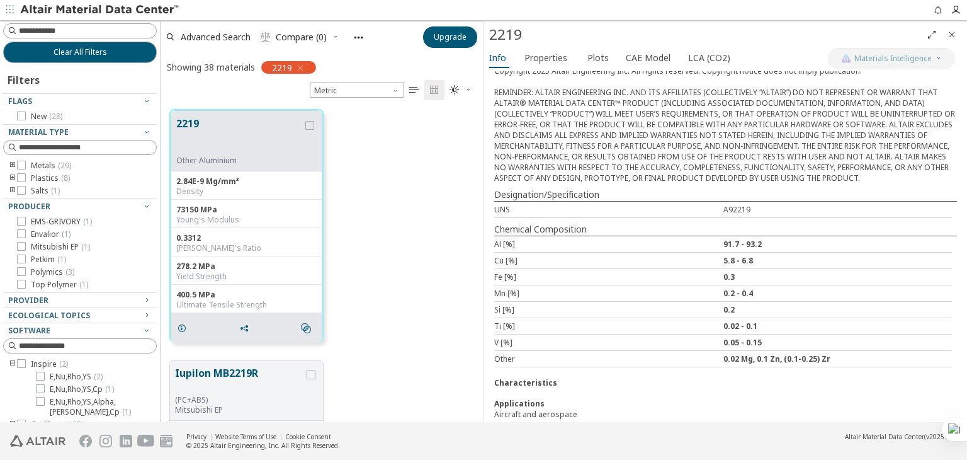
click at [953, 32] on icon "Close" at bounding box center [952, 35] width 10 height 10
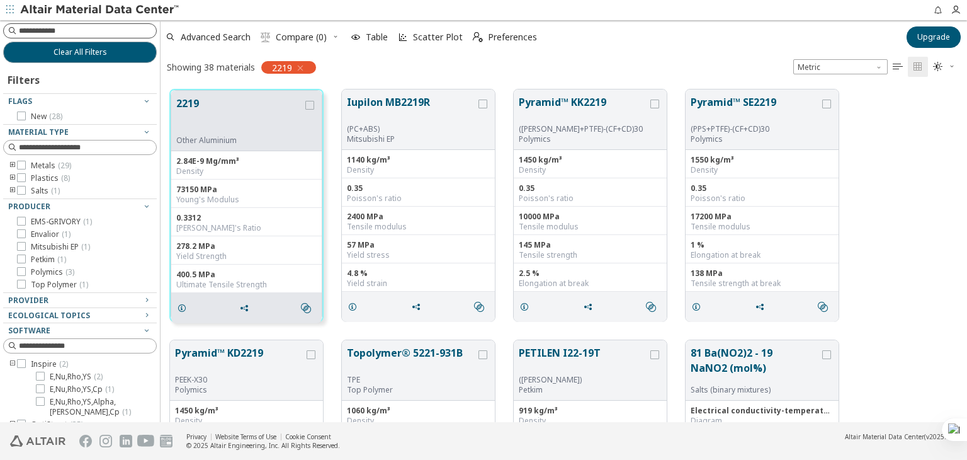
click at [55, 26] on input at bounding box center [87, 31] width 137 height 13
type input "*"
type input "**"
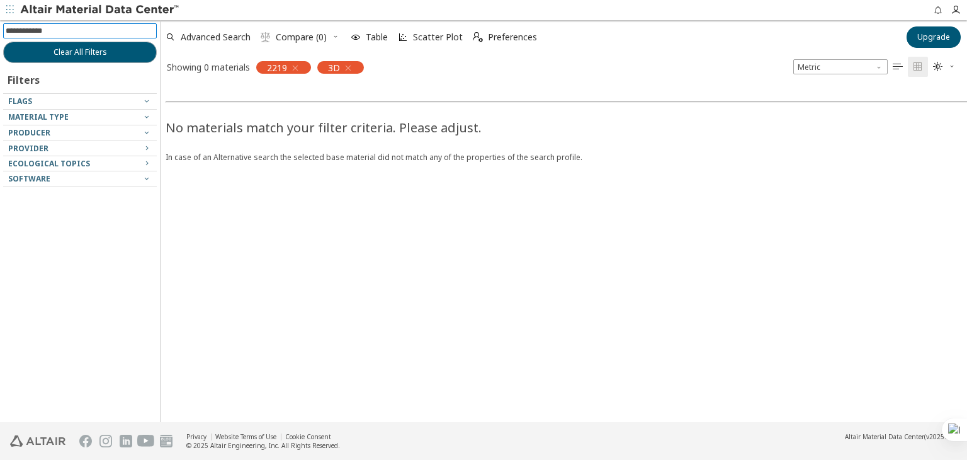
click at [297, 67] on icon "button" at bounding box center [295, 68] width 10 height 10
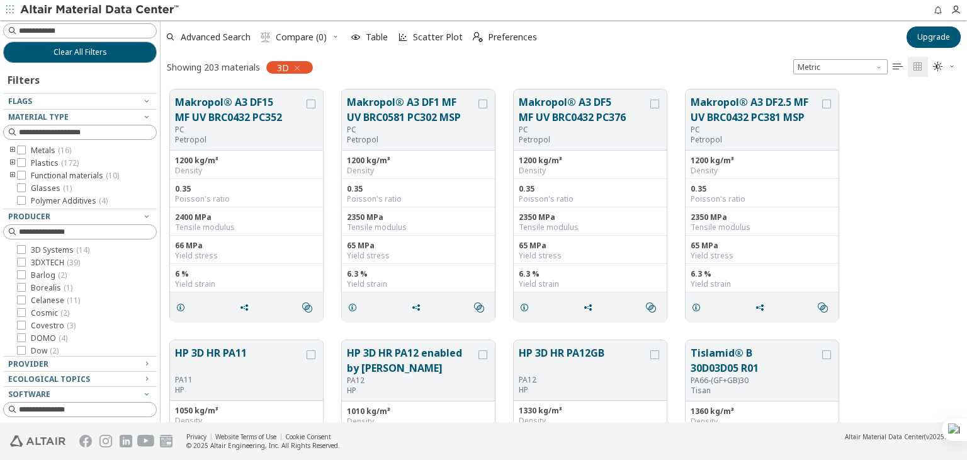
click at [8, 161] on icon "toogle group" at bounding box center [12, 163] width 9 height 10
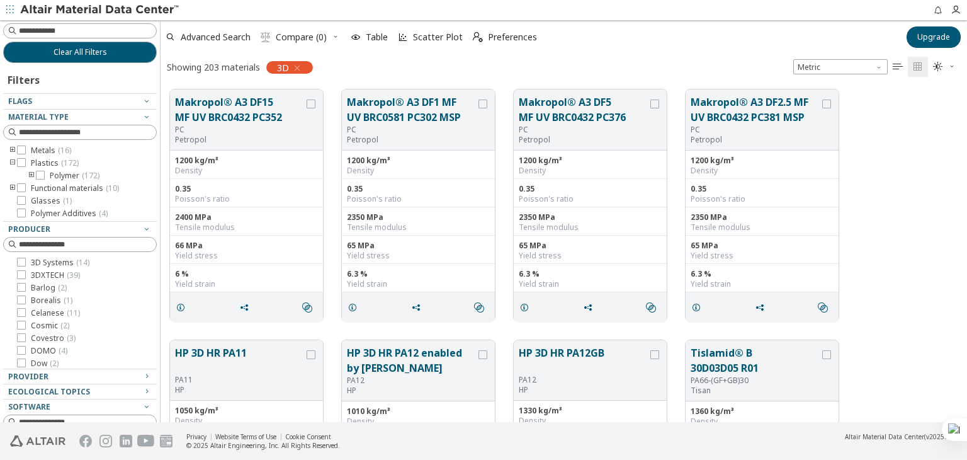
click at [11, 186] on icon "toogle group" at bounding box center [12, 188] width 9 height 10
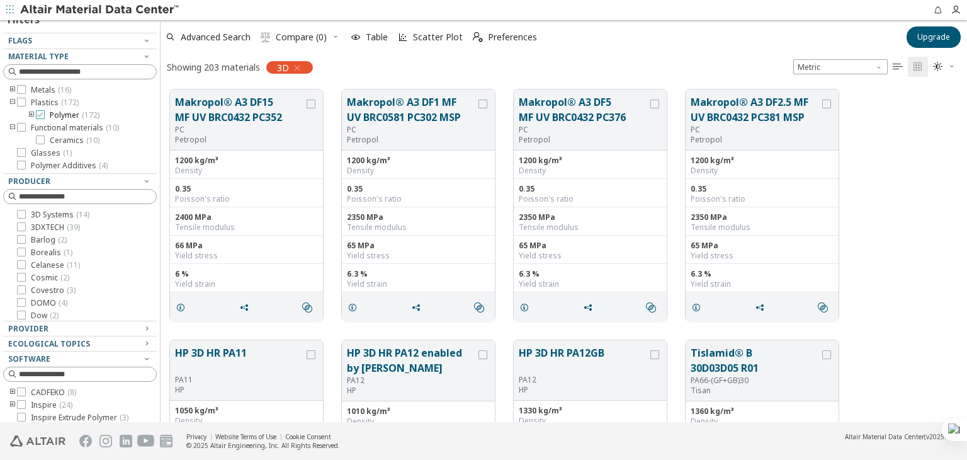
scroll to position [63, 0]
click at [11, 83] on icon "toogle group" at bounding box center [12, 87] width 9 height 10
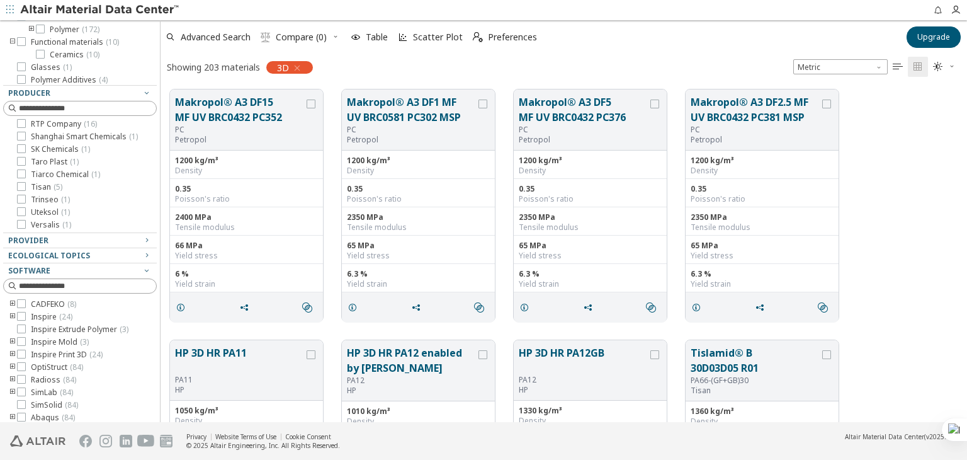
scroll to position [188, 0]
click at [20, 347] on icon at bounding box center [21, 350] width 9 height 9
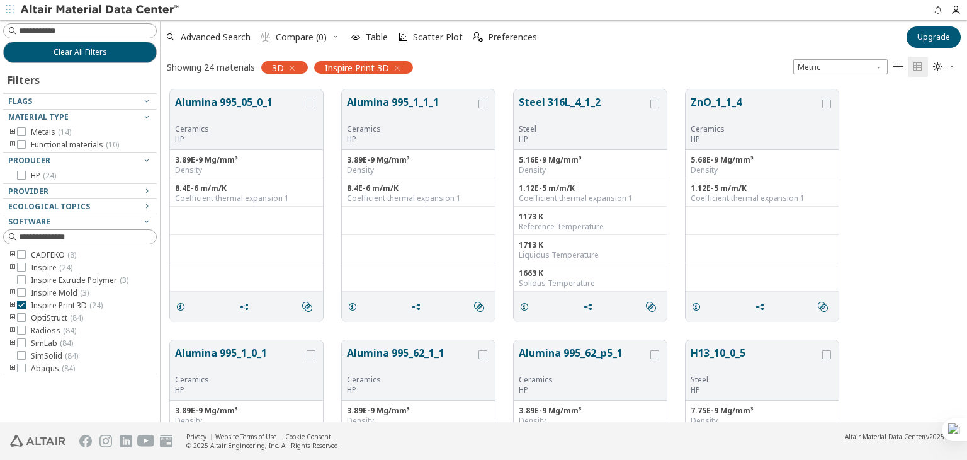
click at [291, 67] on icon "button" at bounding box center [292, 68] width 10 height 10
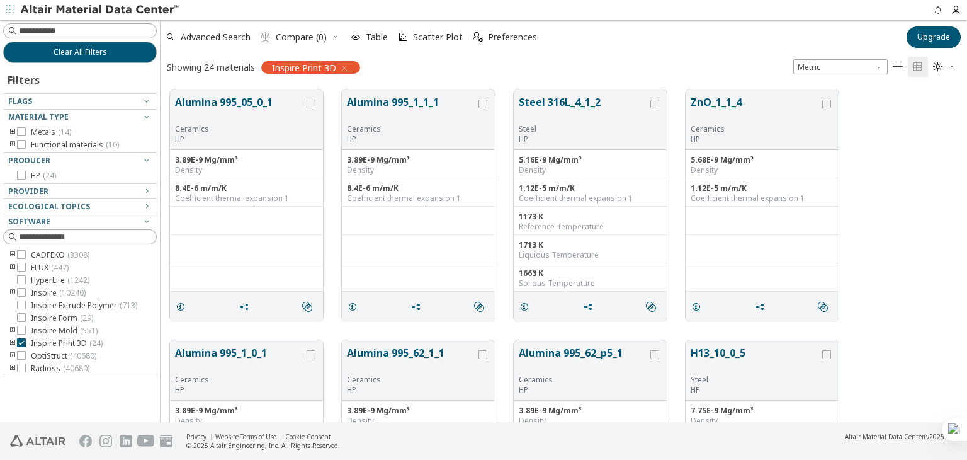
click at [12, 344] on icon "toogle group" at bounding box center [12, 343] width 9 height 10
click at [253, 135] on p "HP" at bounding box center [239, 139] width 129 height 10
click at [179, 304] on icon "grid" at bounding box center [181, 307] width 10 height 10
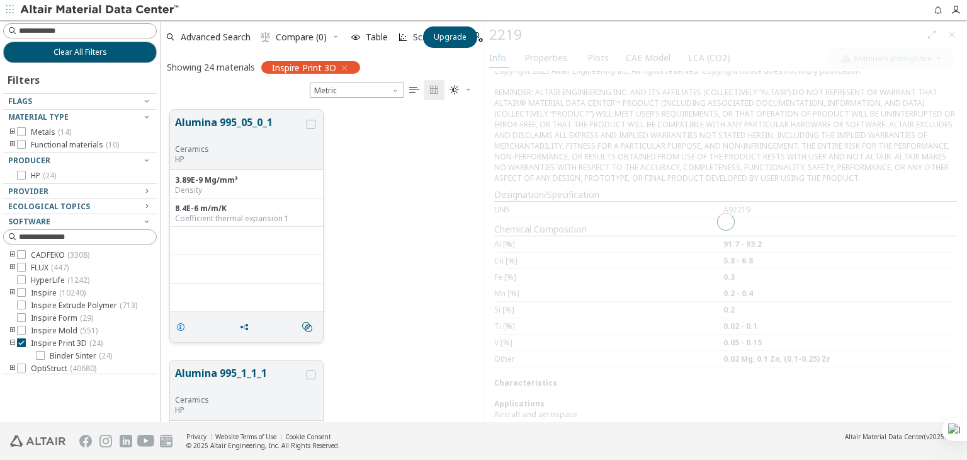
scroll to position [312, 313]
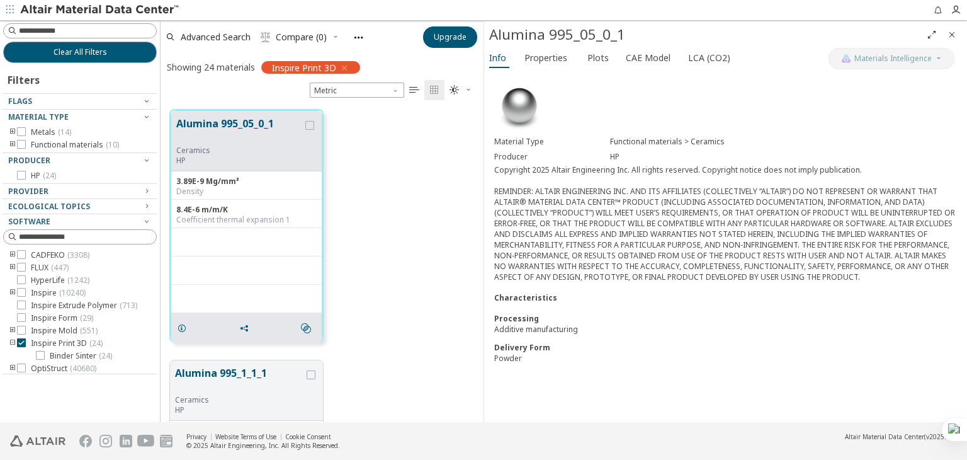
click at [718, 328] on div "Processing Additive manufacturing Delivery Form Powder" at bounding box center [725, 338] width 463 height 50
click at [519, 57] on button "Properties" at bounding box center [548, 58] width 58 height 20
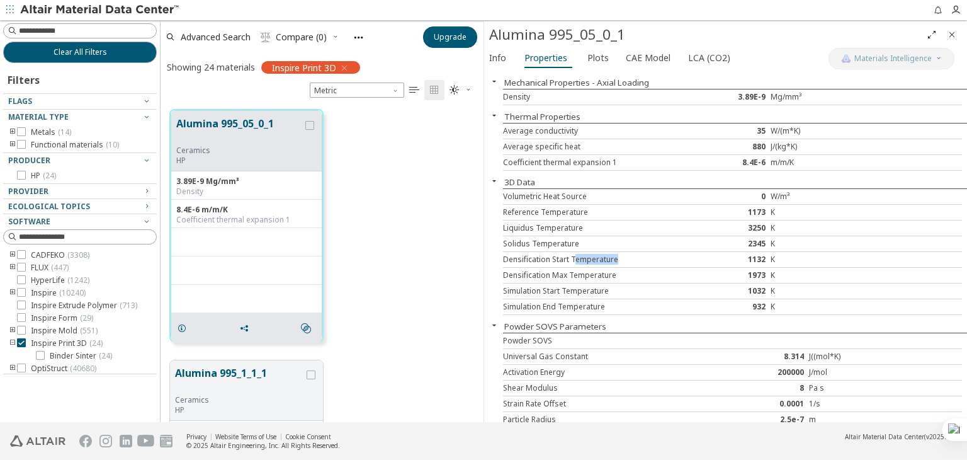
drag, startPoint x: 572, startPoint y: 258, endPoint x: 627, endPoint y: 258, distance: 55.4
click at [627, 258] on div "Densification Start Temperature" at bounding box center [598, 259] width 191 height 10
copy div "emperature"
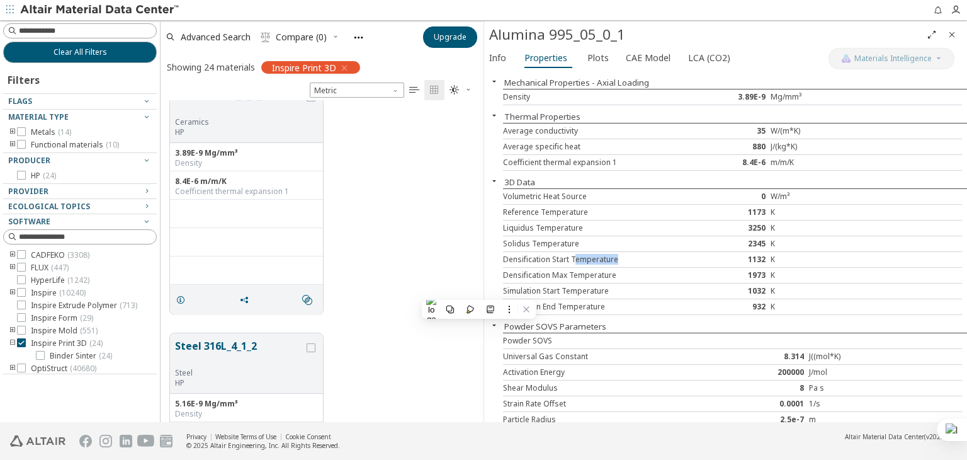
scroll to position [281, 0]
click at [408, 270] on div "Alumina 995_1_1_1 Ceramics HP 3.89E-9 Mg/mm³ Density 8.4E-6 m/m/K Coefficient t…" at bounding box center [322, 194] width 323 height 251
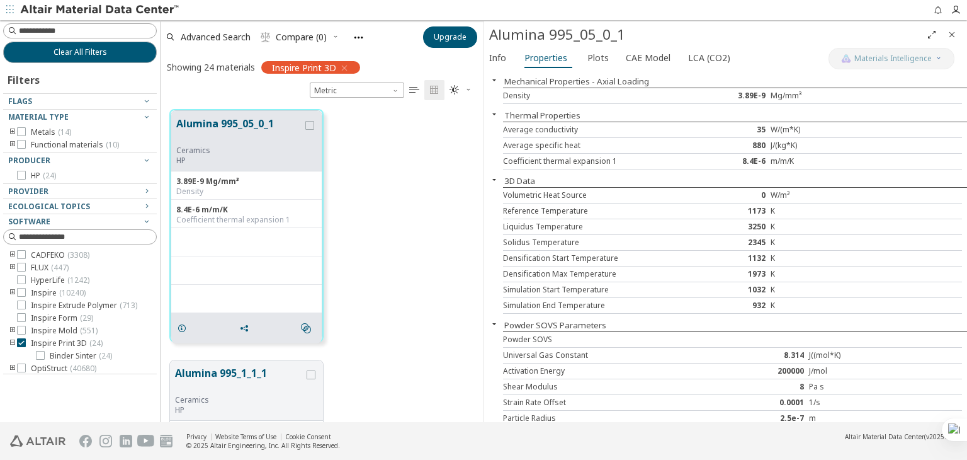
scroll to position [0, 0]
click at [594, 59] on span "Plots" at bounding box center [597, 58] width 21 height 20
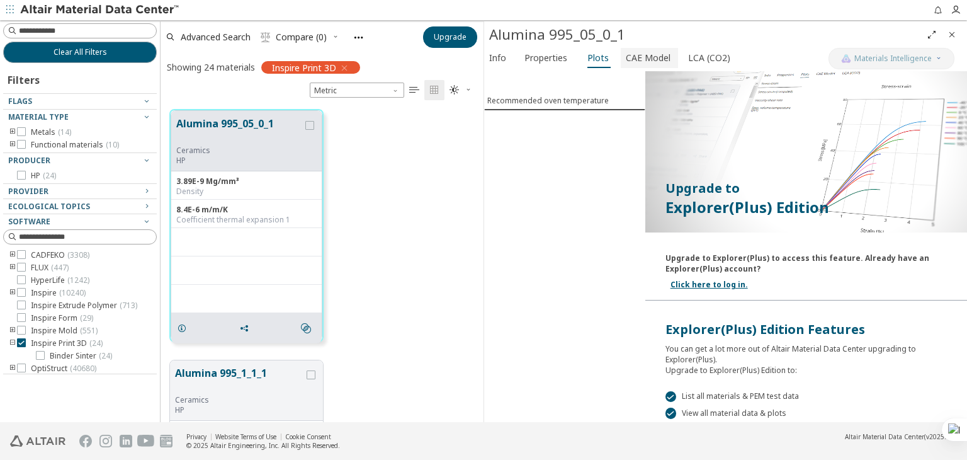
click at [640, 63] on span "CAE Model" at bounding box center [648, 58] width 45 height 20
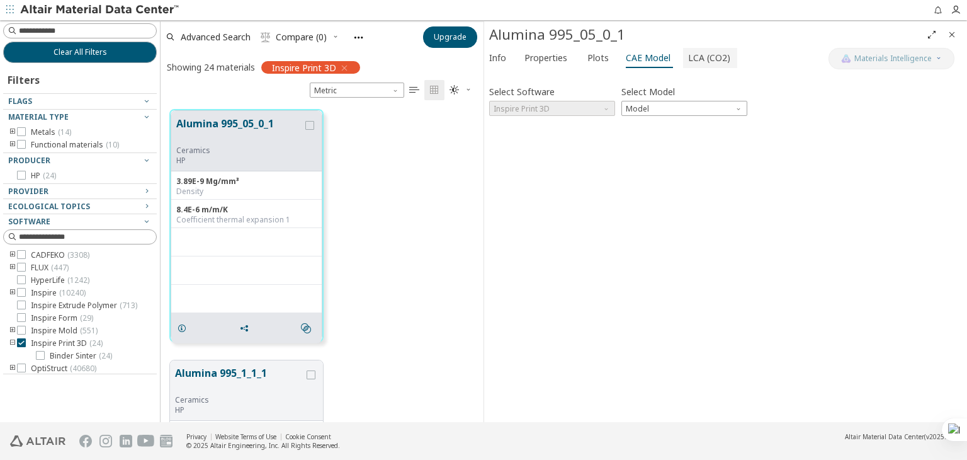
click at [698, 60] on span "LCA (CO2)" at bounding box center [709, 58] width 42 height 20
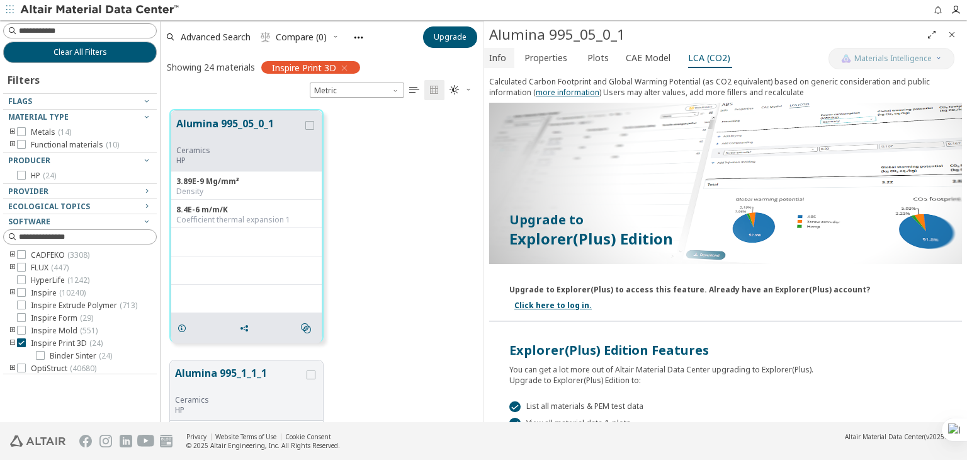
click at [500, 64] on span "Info" at bounding box center [497, 58] width 17 height 20
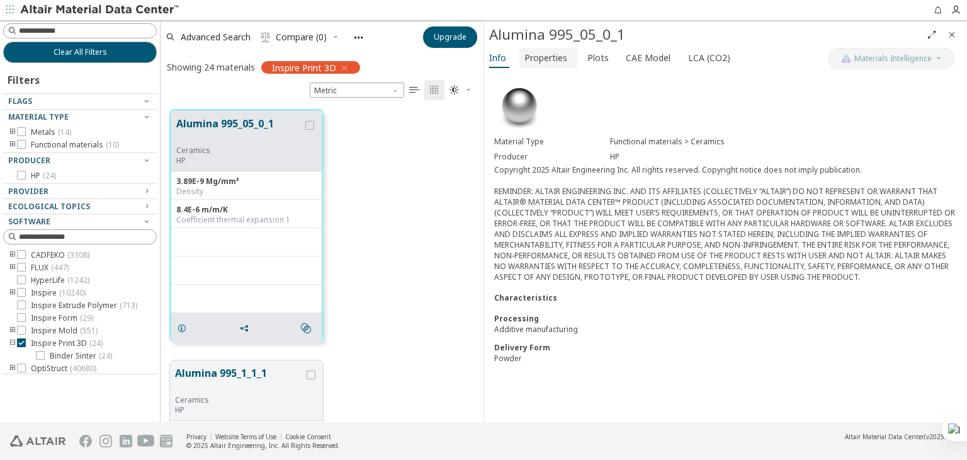
click at [546, 61] on span "Properties" at bounding box center [545, 58] width 43 height 20
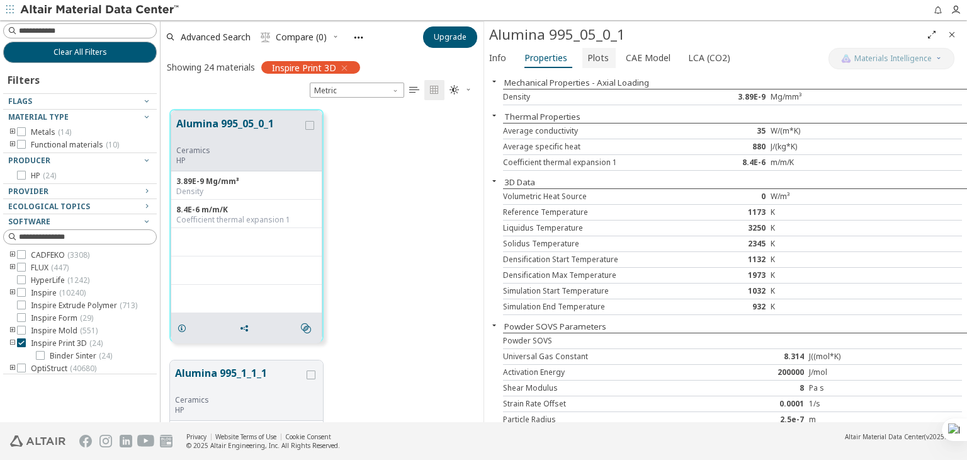
click at [596, 55] on span "Plots" at bounding box center [597, 58] width 21 height 20
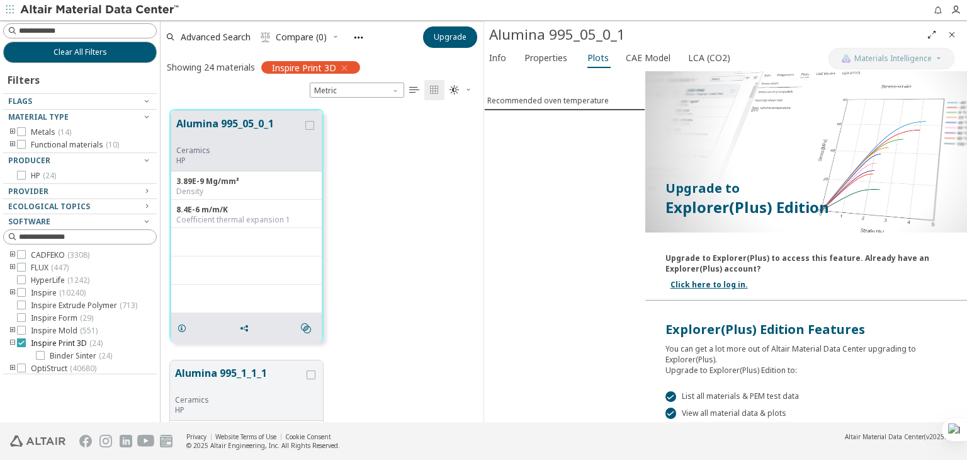
click at [20, 342] on icon at bounding box center [21, 342] width 9 height 9
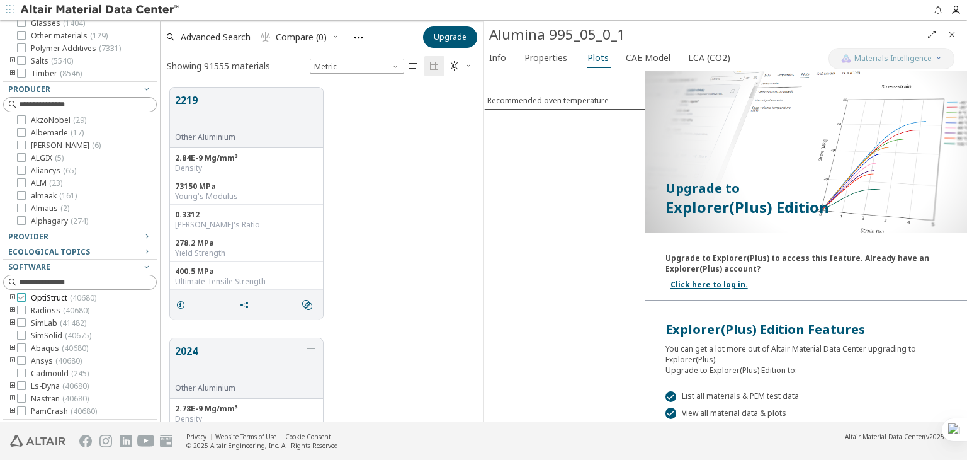
scroll to position [113, 0]
click at [142, 268] on icon "button" at bounding box center [147, 266] width 10 height 10
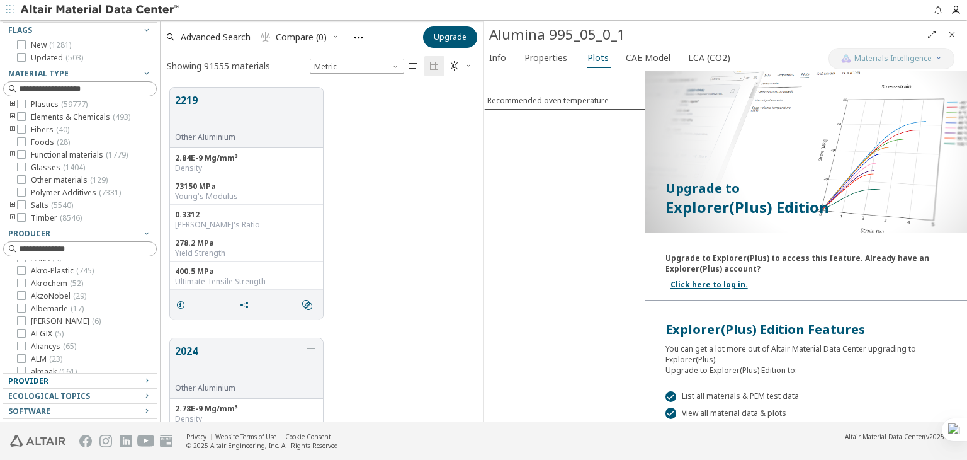
scroll to position [378, 0]
click at [132, 411] on span "Software" at bounding box center [80, 411] width 144 height 15
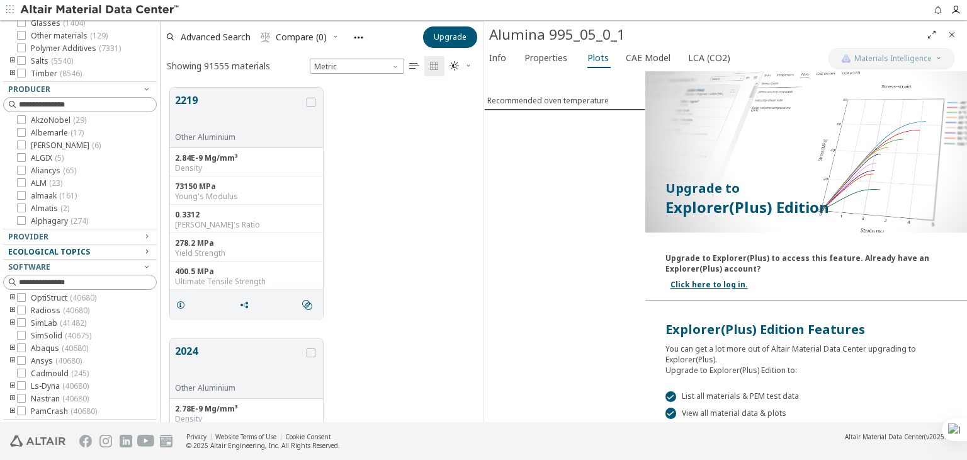
scroll to position [194, 0]
click at [21, 305] on icon at bounding box center [21, 309] width 9 height 9
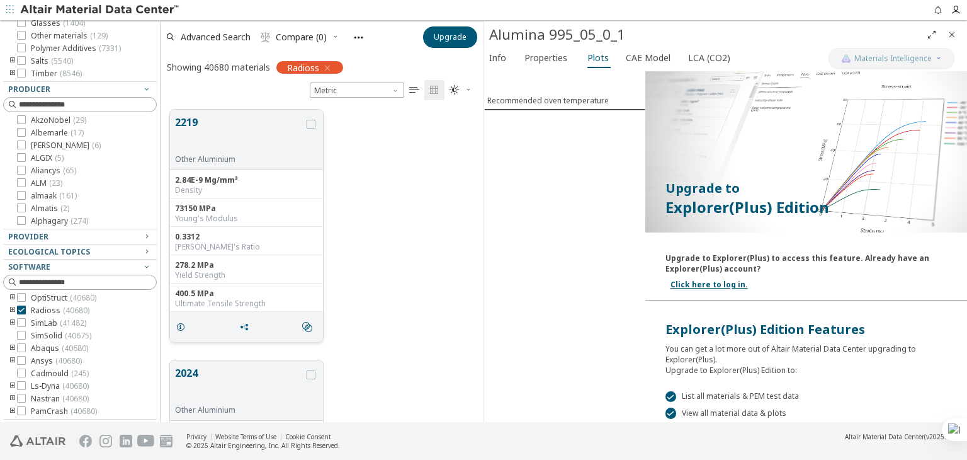
scroll to position [91, 0]
click at [249, 147] on button "2219" at bounding box center [239, 135] width 129 height 40
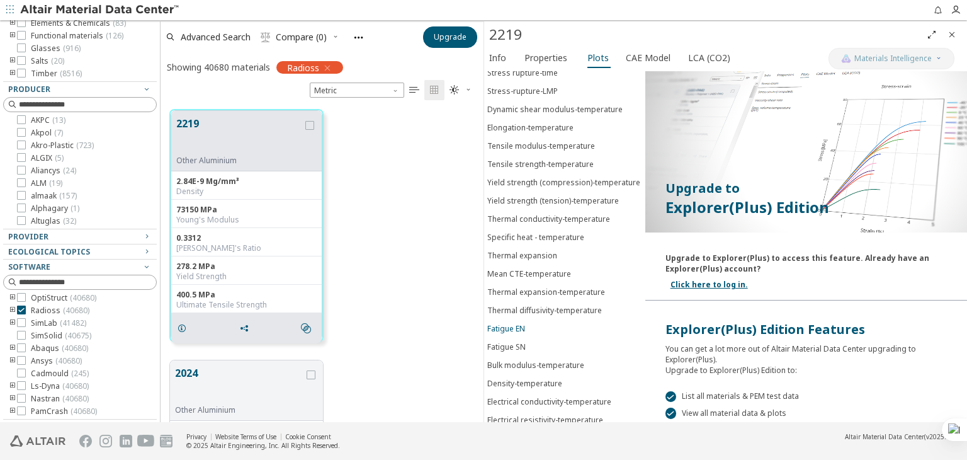
scroll to position [97, 0]
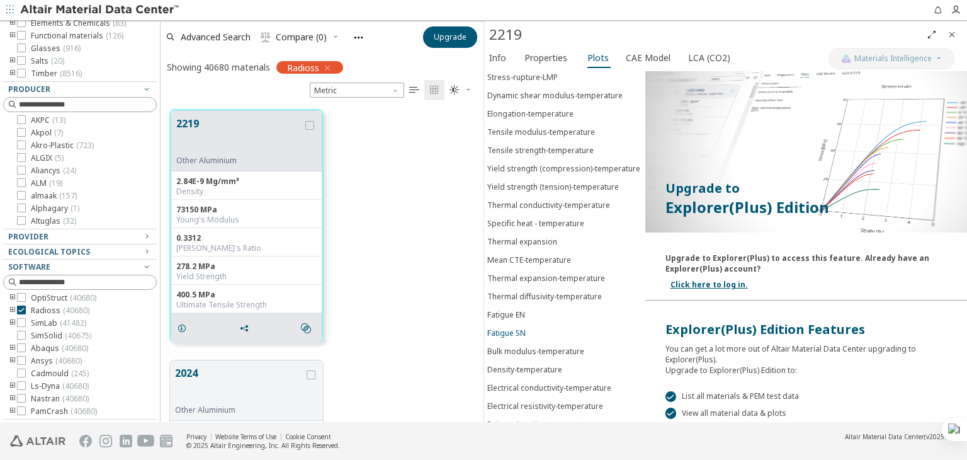
click at [504, 327] on div "Fatigue SN" at bounding box center [506, 332] width 38 height 11
click at [449, 320] on div "2219 Other Aluminium 2.84E-9 Mg/mm³ Density 73150 MPa Young's Modulus 0.3312 Po…" at bounding box center [322, 225] width 323 height 251
click at [516, 327] on div "Fatigue SN" at bounding box center [506, 332] width 38 height 11
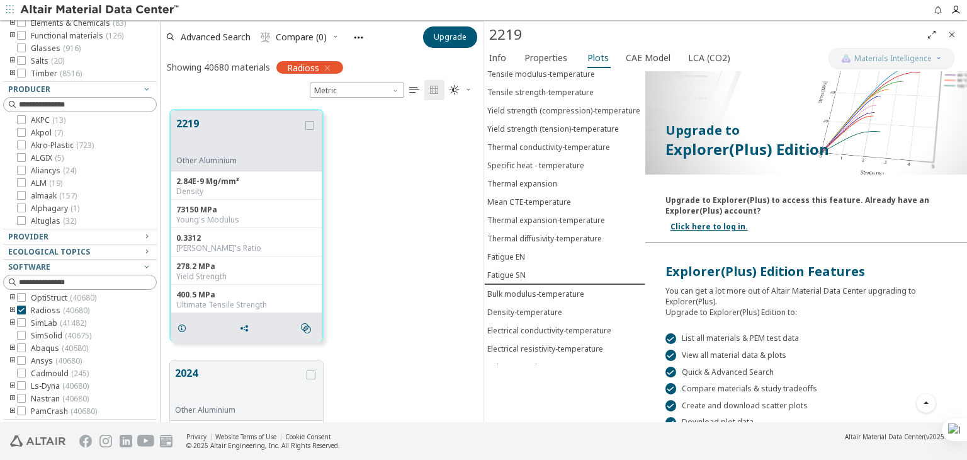
scroll to position [126, 0]
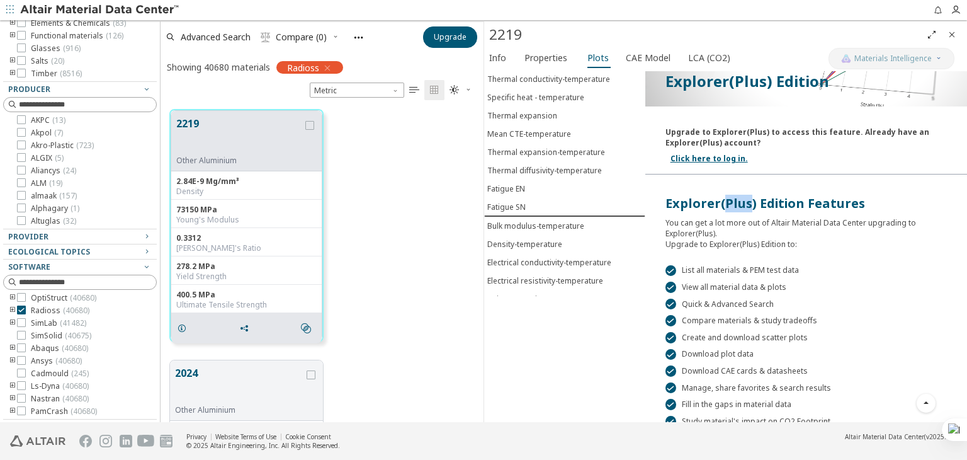
drag, startPoint x: 719, startPoint y: 205, endPoint x: 742, endPoint y: 206, distance: 23.3
click at [742, 206] on div "Explorer(Plus) Edition Features" at bounding box center [805, 204] width 281 height 18
copy div "Plus"
click at [439, 252] on div "2219 Other Aluminium 2.84E-9 Mg/mm³ Density 73150 MPa Young's Modulus 0.3312 Po…" at bounding box center [322, 225] width 323 height 251
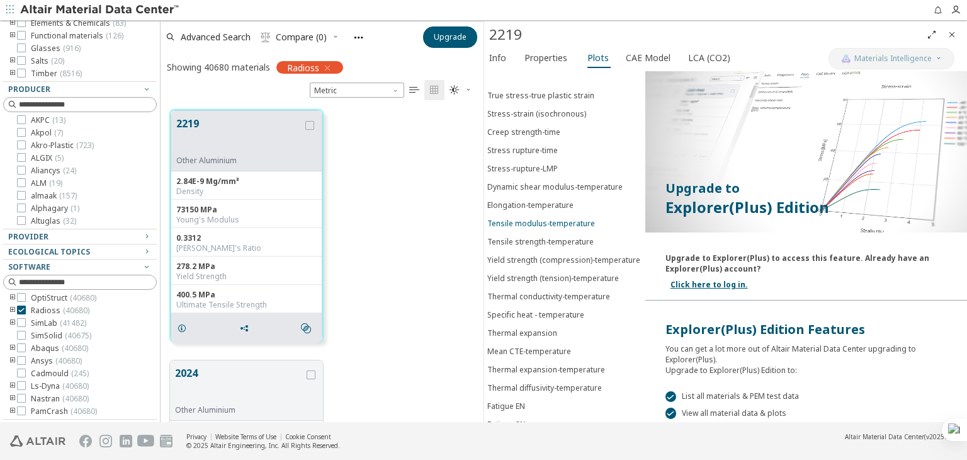
scroll to position [0, 0]
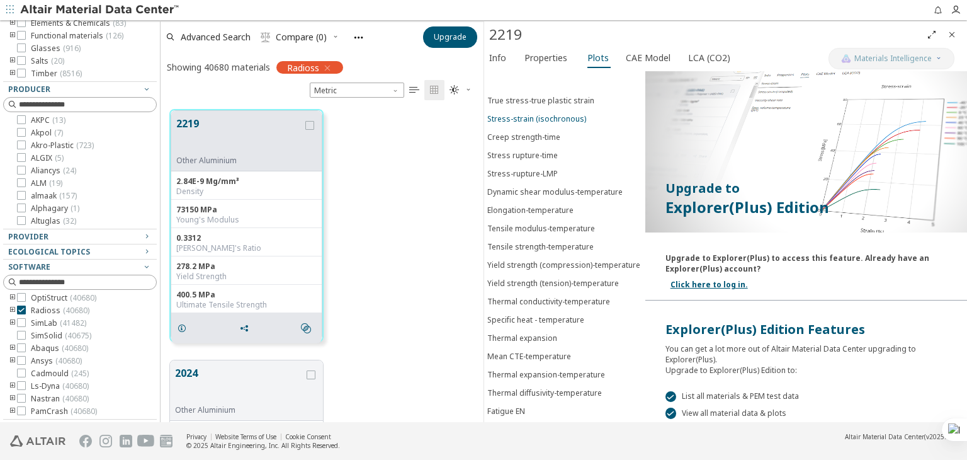
click at [544, 113] on div "Stress-strain (isochronous)" at bounding box center [536, 118] width 99 height 11
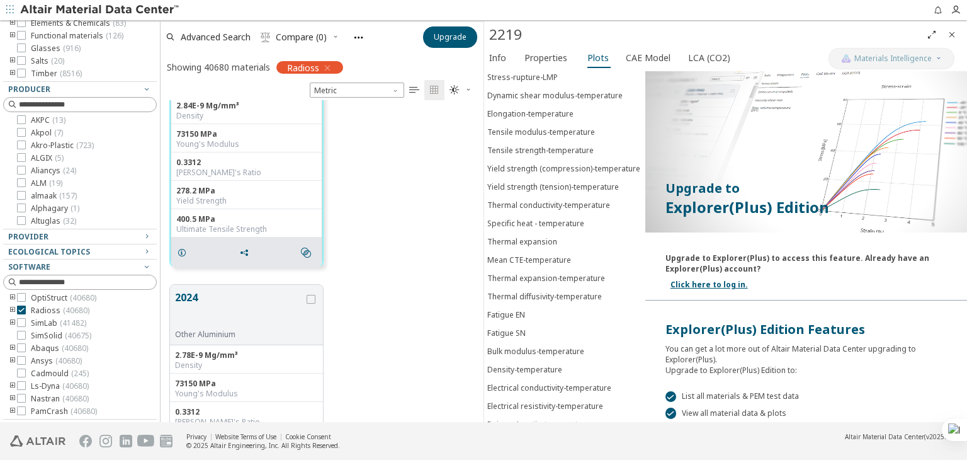
scroll to position [126, 0]
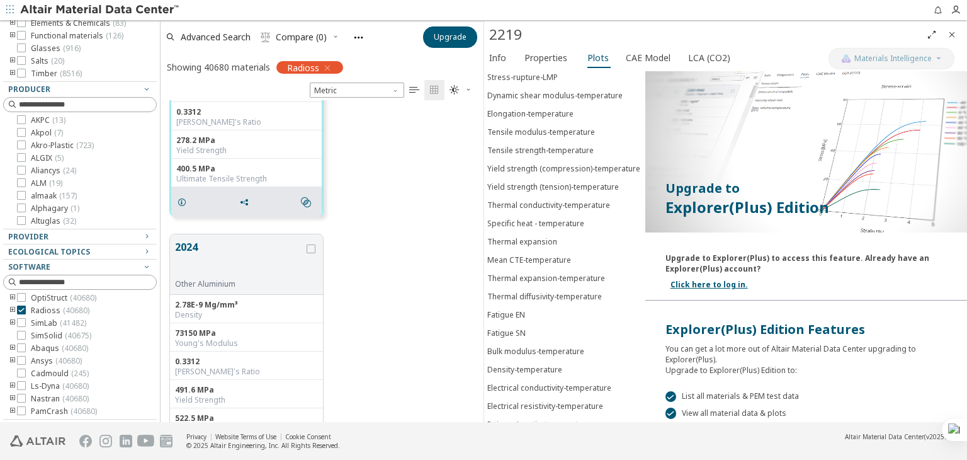
click at [359, 267] on div "2024 Other Aluminium 2.78E-9 Mg/mm³ Density 73150 MPa Young's Modulus 0.3312 Po…" at bounding box center [322, 350] width 323 height 251
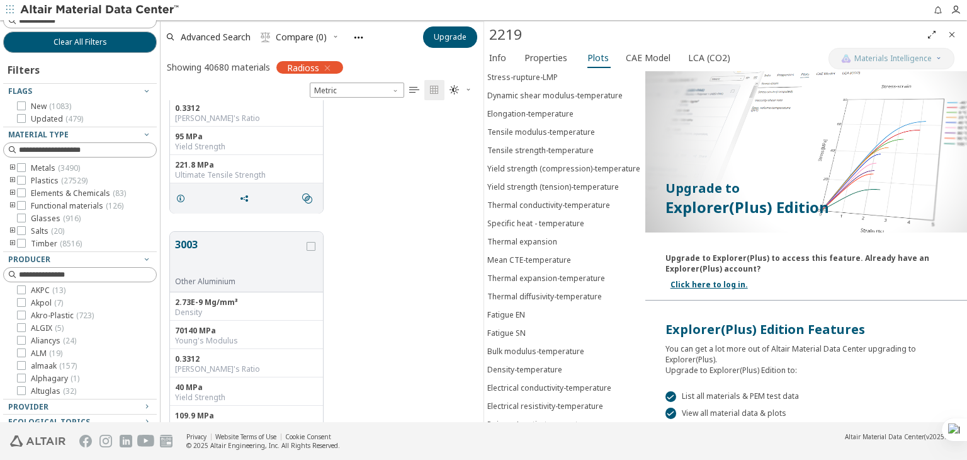
scroll to position [0, 0]
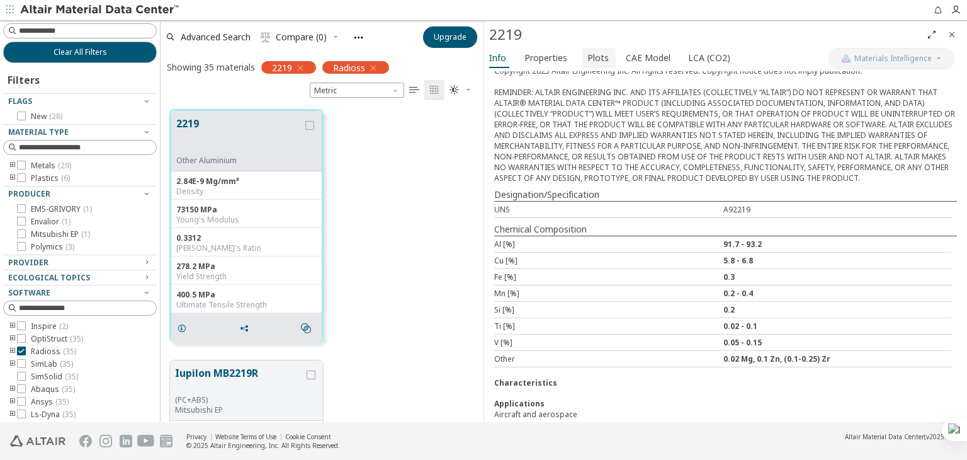
click at [592, 59] on span "Plots" at bounding box center [597, 58] width 21 height 20
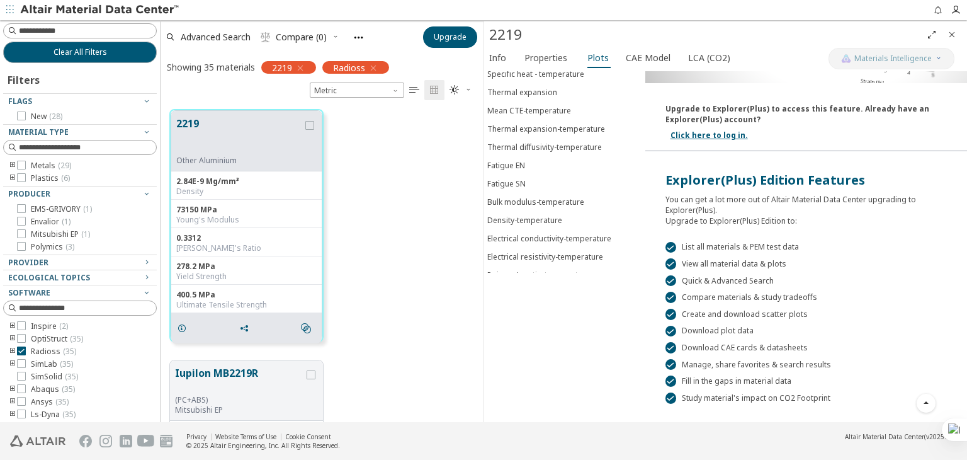
scroll to position [181, 0]
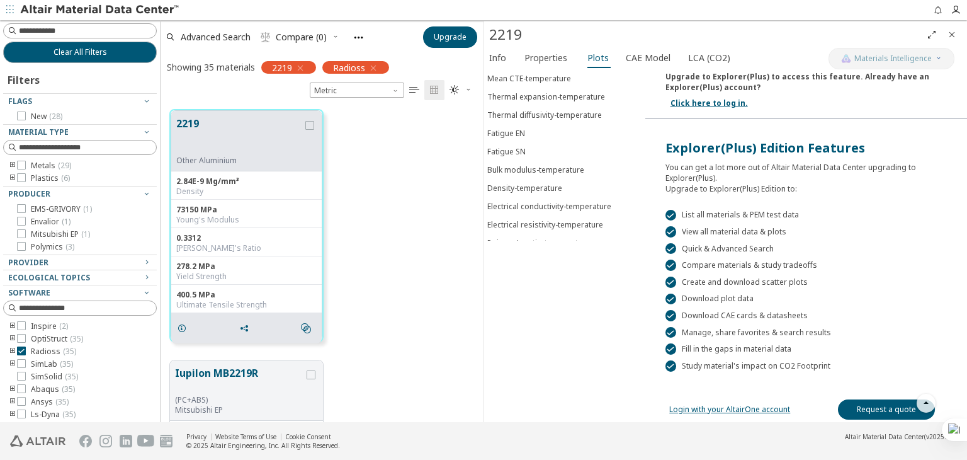
click at [871, 400] on link "Request a quote" at bounding box center [886, 409] width 97 height 20
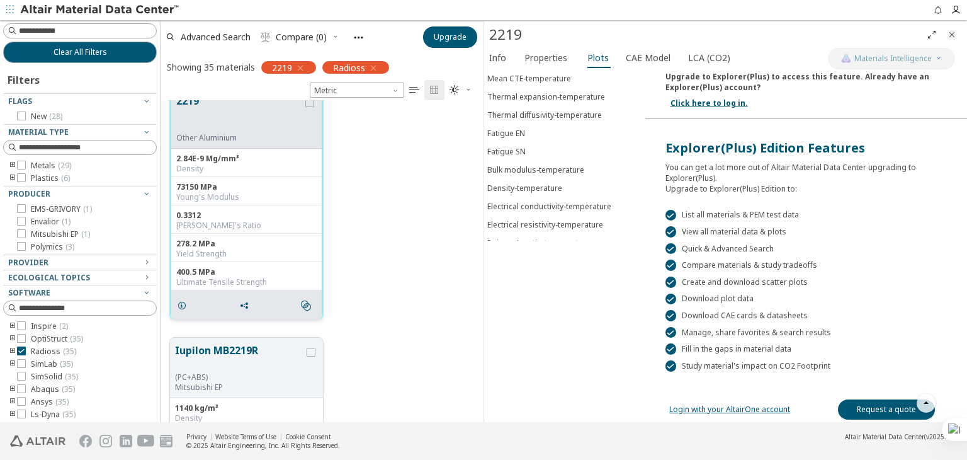
scroll to position [0, 0]
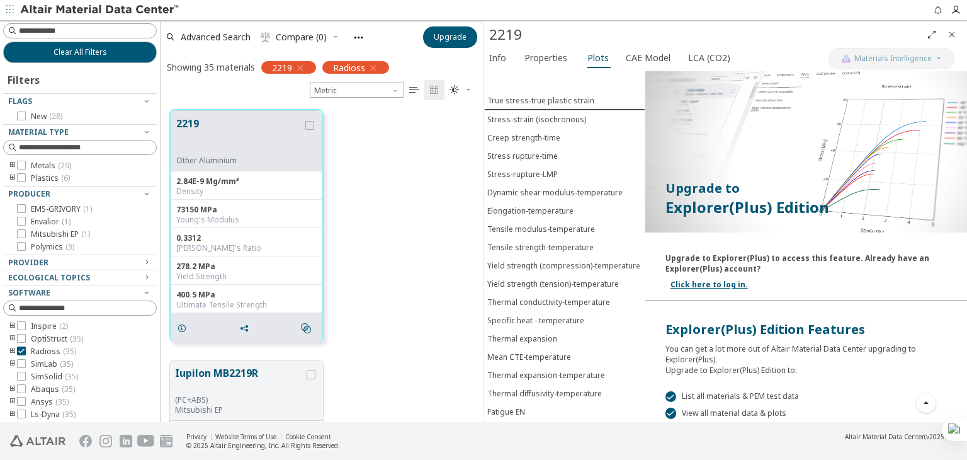
scroll to position [97, 0]
